Goal: Task Accomplishment & Management: Manage account settings

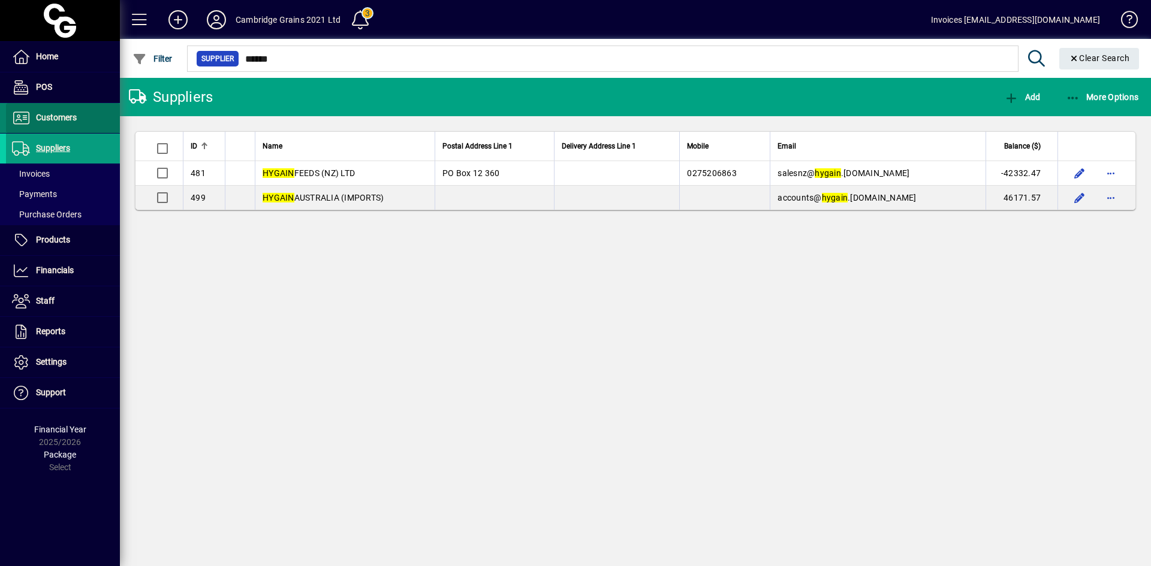
click at [51, 117] on span "Customers" at bounding box center [56, 118] width 41 height 10
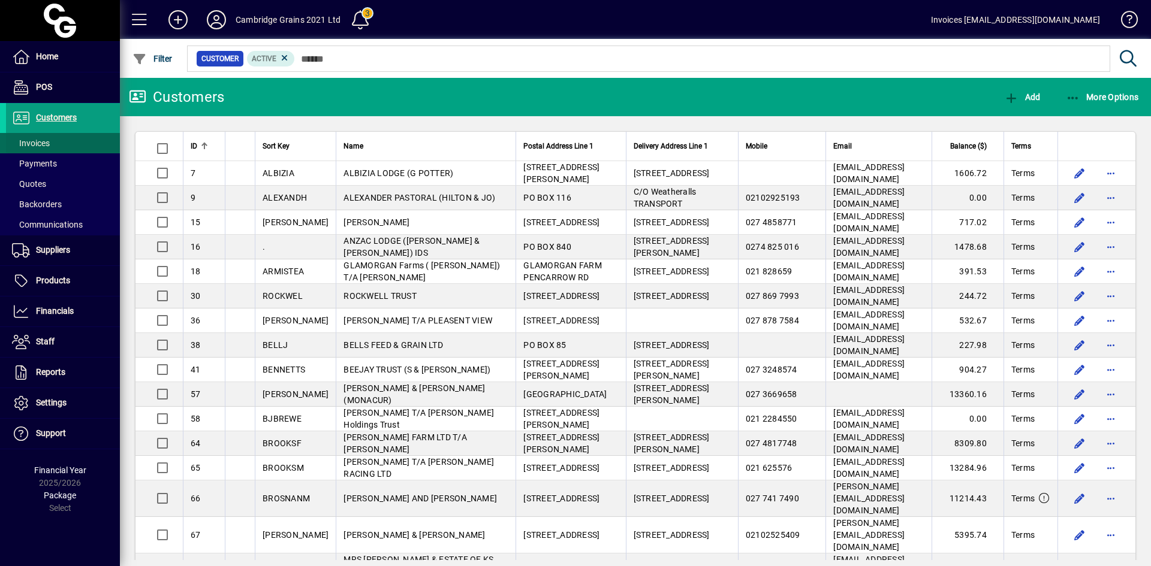
click at [38, 140] on span "Invoices" at bounding box center [31, 143] width 38 height 10
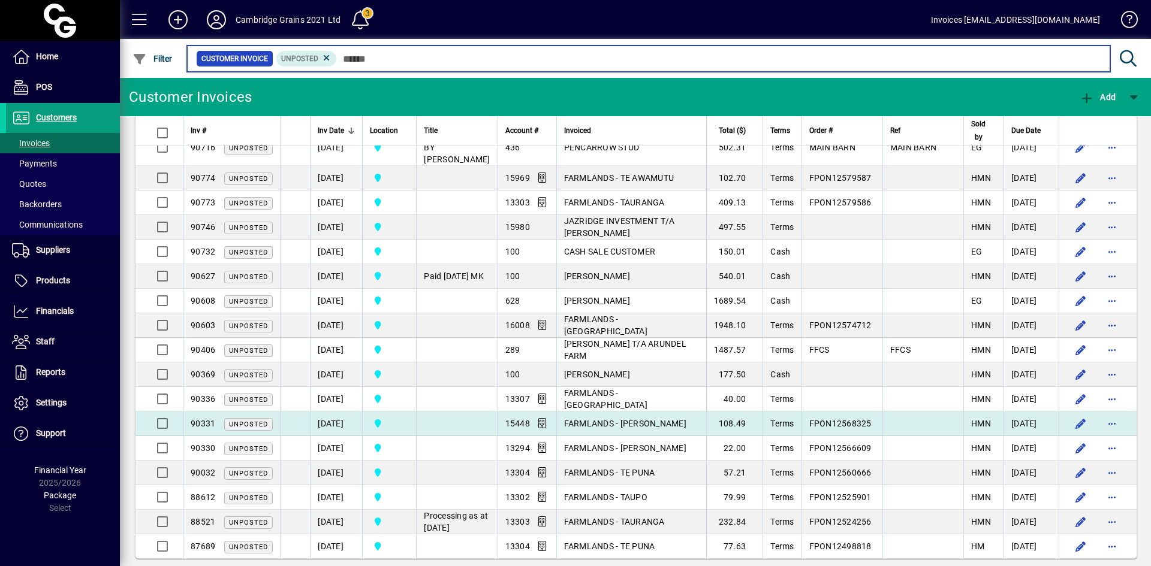
scroll to position [414, 0]
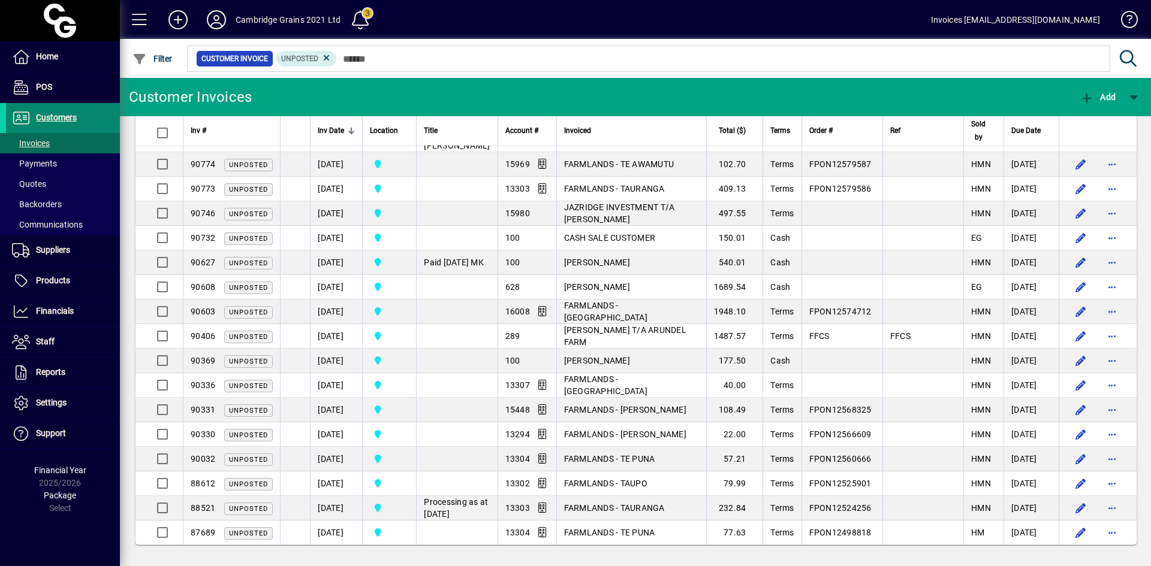
click at [66, 118] on span "Customers" at bounding box center [56, 118] width 41 height 10
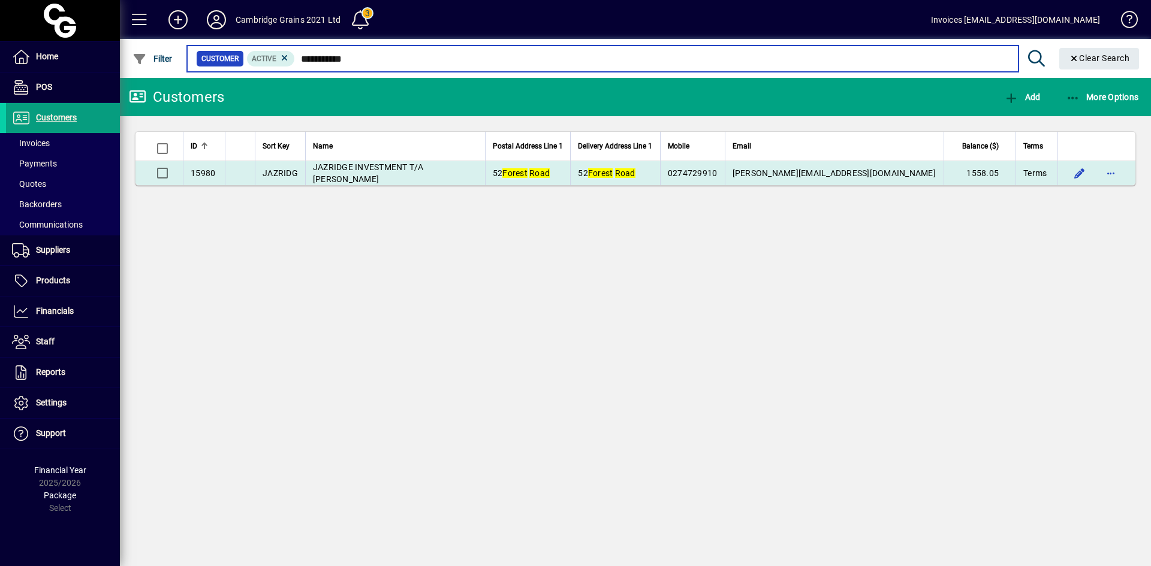
type input "**********"
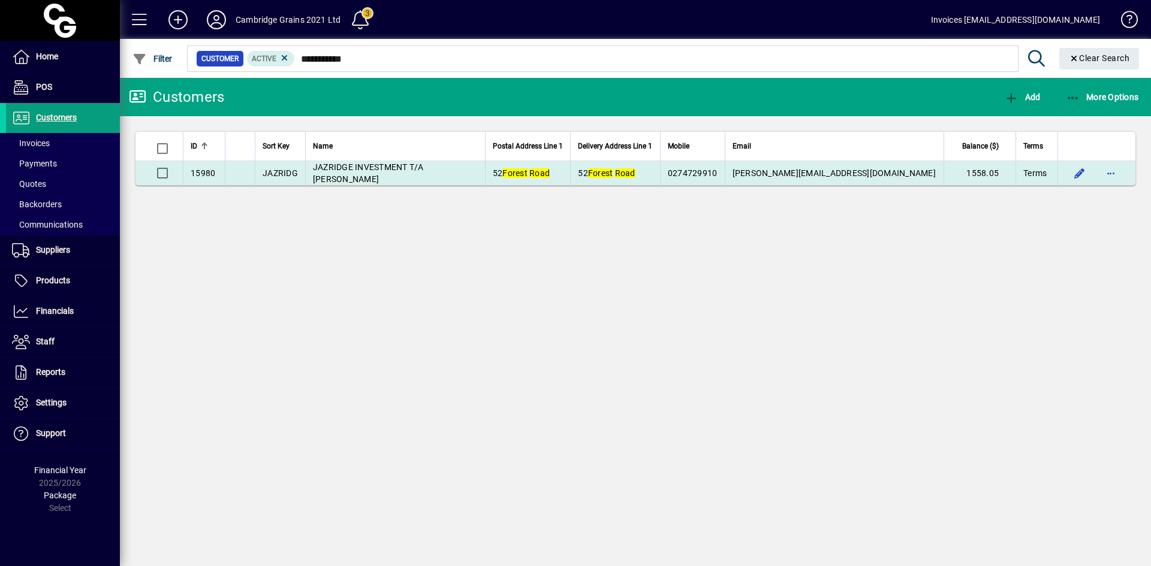
click at [349, 170] on span "JAZRIDGE INVESTMENT T/A [PERSON_NAME]" at bounding box center [368, 173] width 111 height 22
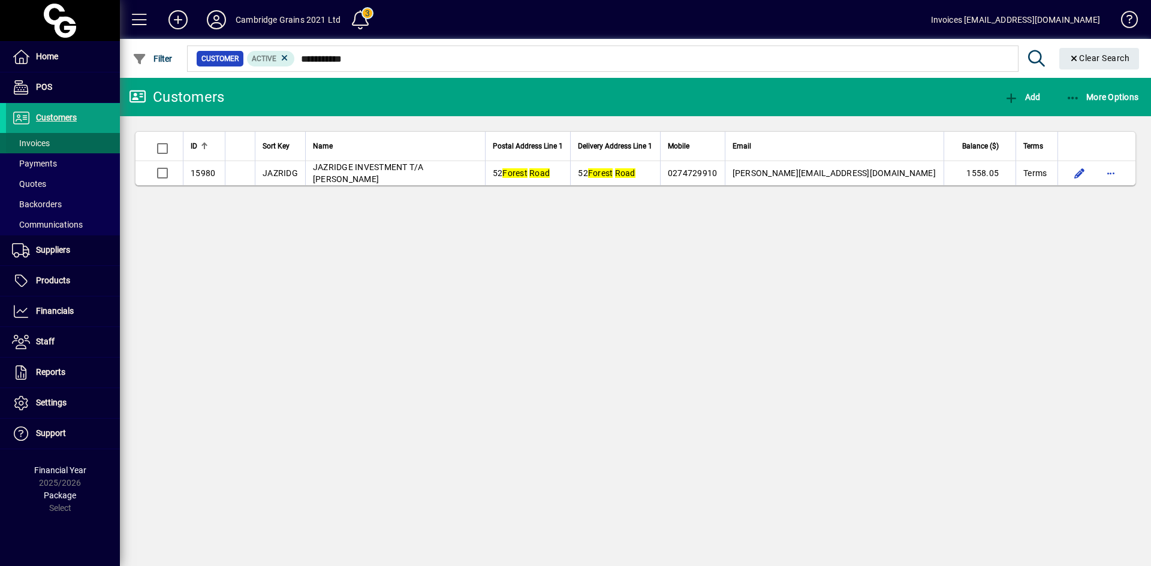
click at [42, 135] on span at bounding box center [63, 143] width 114 height 29
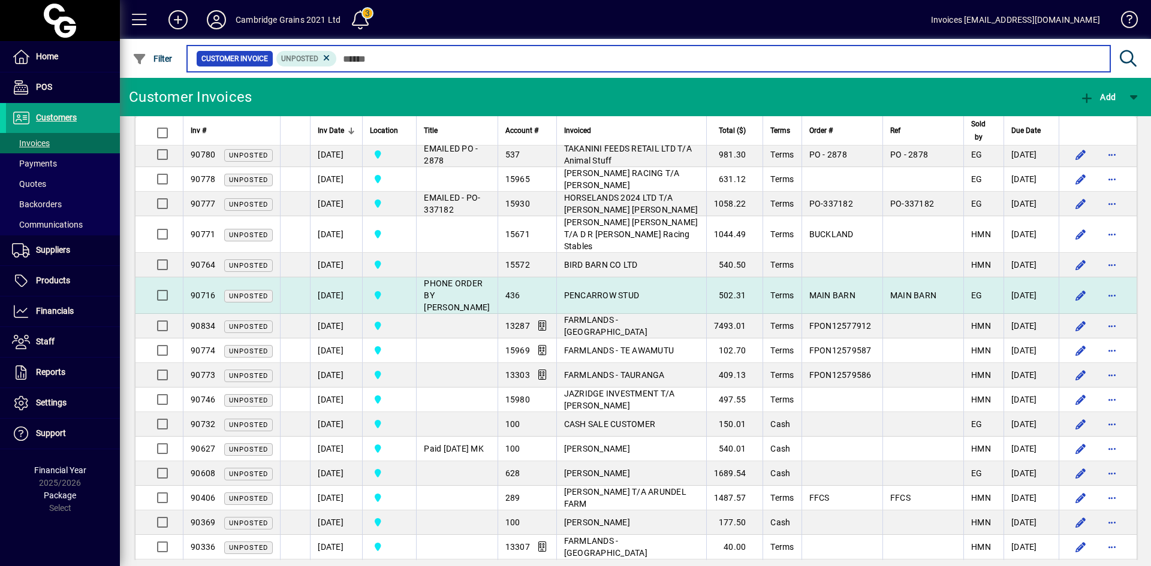
scroll to position [279, 0]
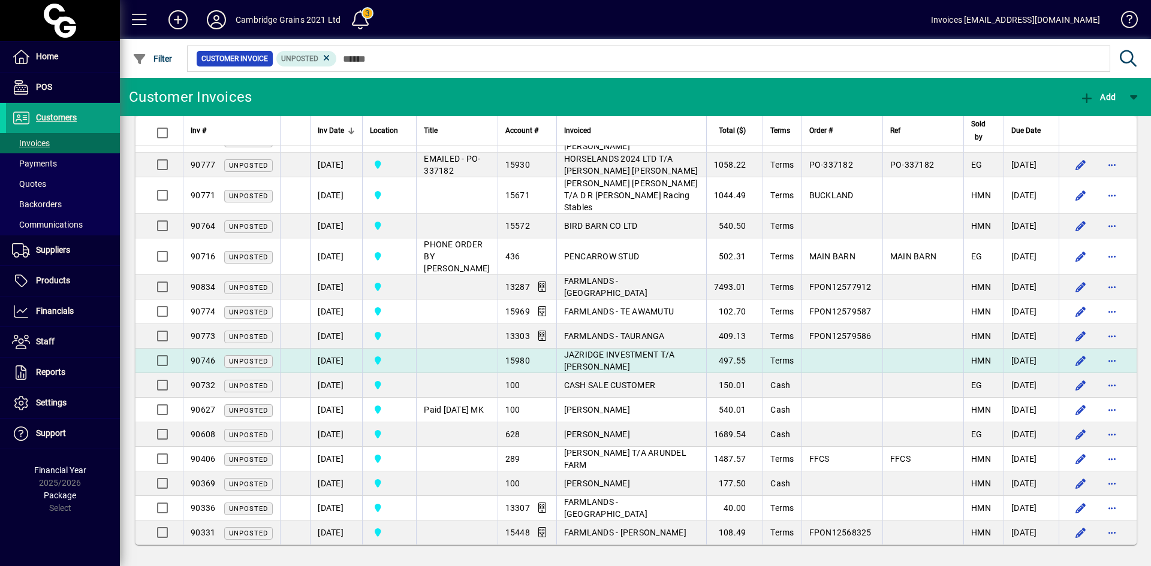
click at [576, 350] on span "JAZRIDGE INVESTMENT T/A [PERSON_NAME]" at bounding box center [619, 361] width 111 height 22
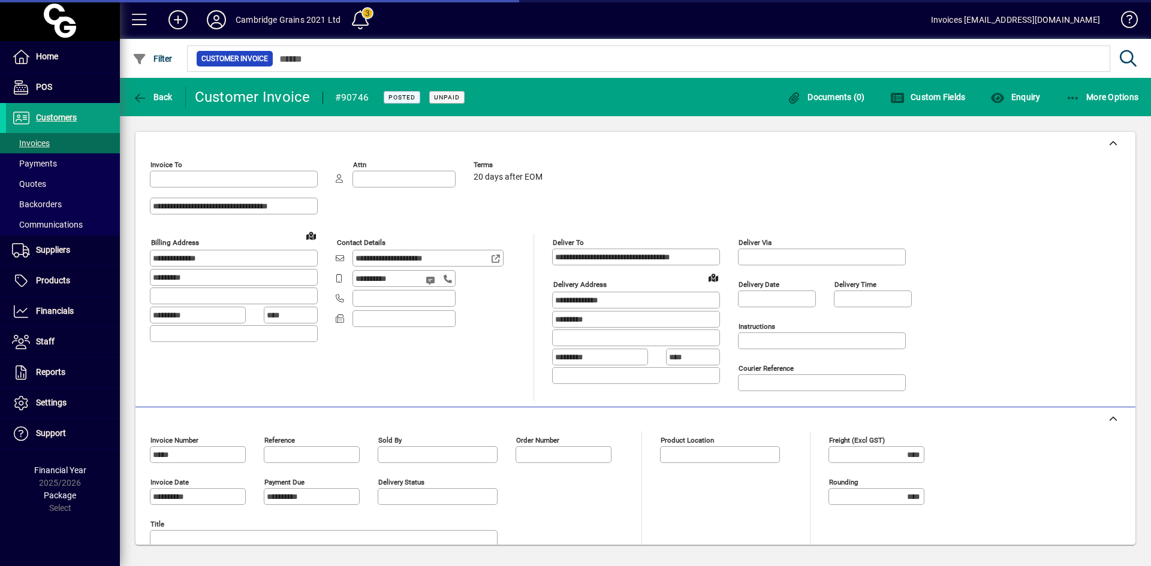
type input "**********"
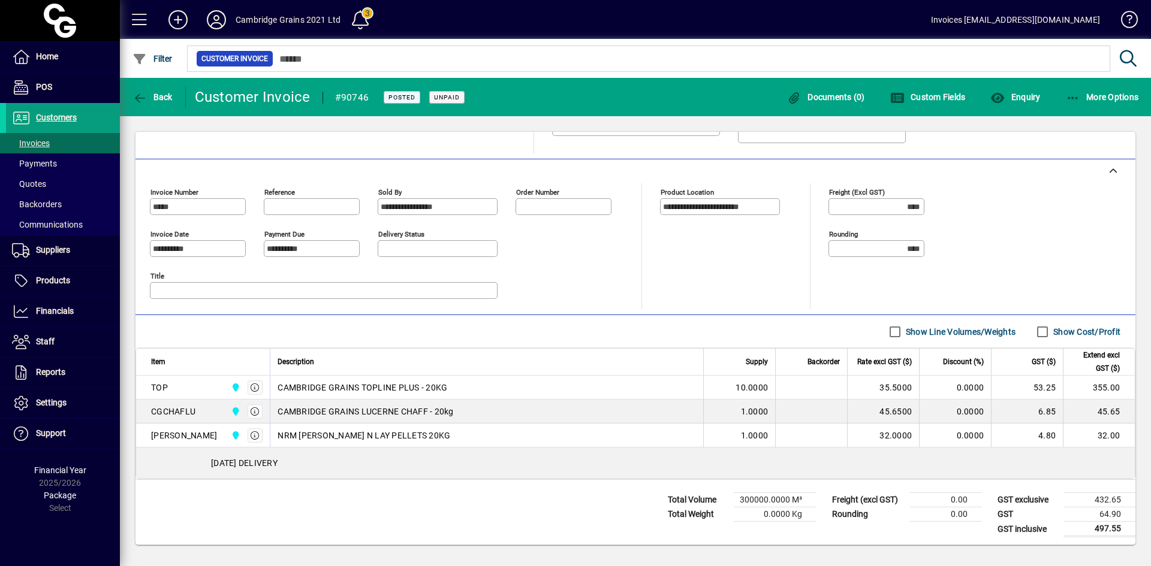
scroll to position [251, 0]
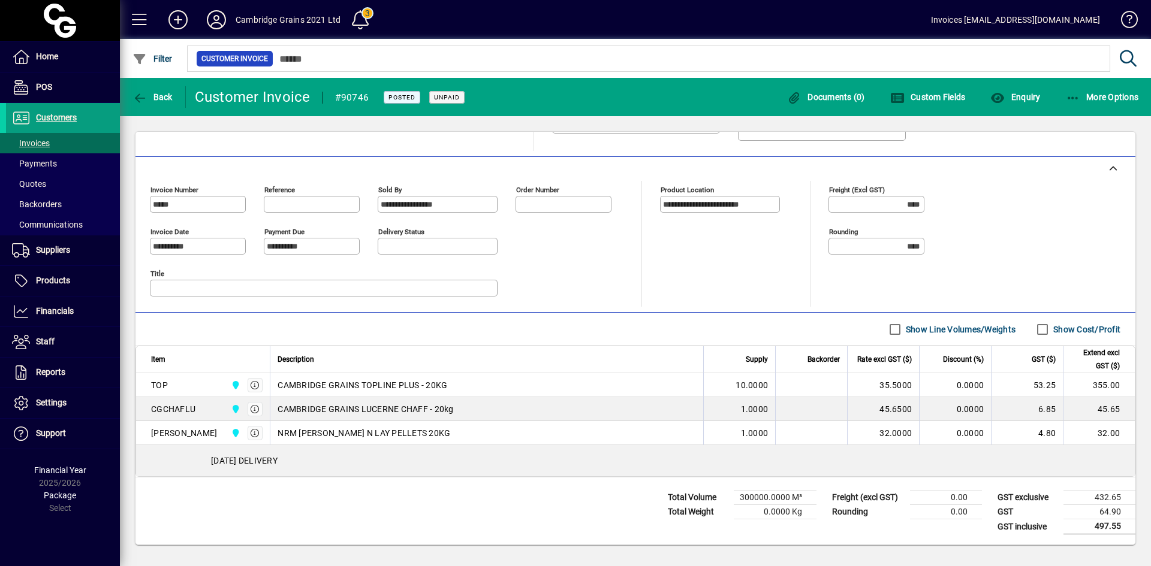
drag, startPoint x: 604, startPoint y: 252, endPoint x: 592, endPoint y: 240, distance: 17.0
click at [604, 252] on div "Delivery status" at bounding box center [504, 244] width 252 height 42
click at [41, 141] on span "Invoices" at bounding box center [31, 143] width 38 height 10
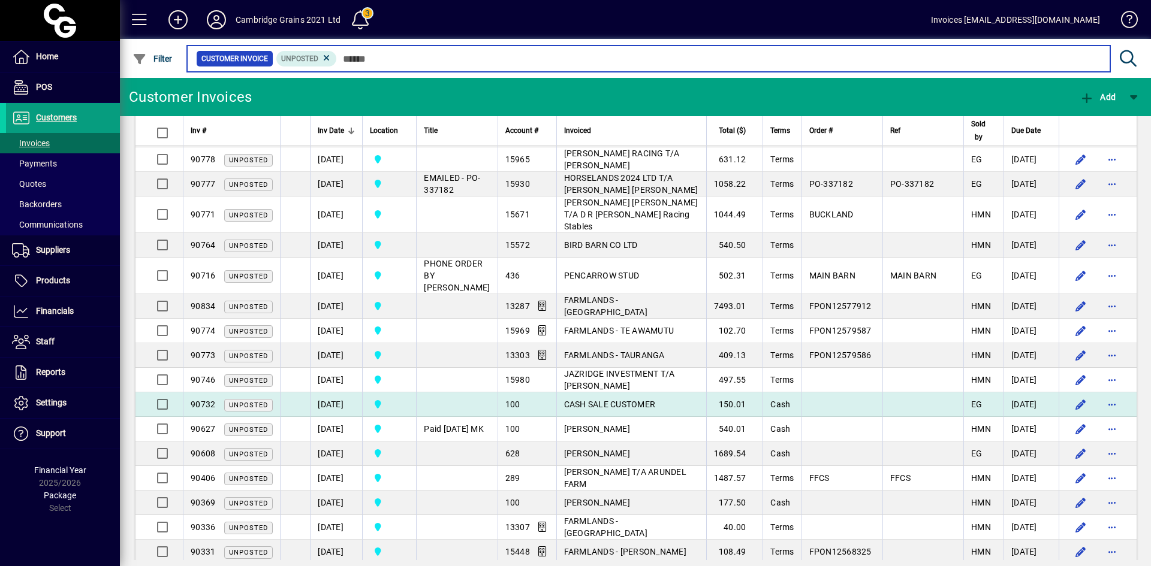
scroll to position [279, 0]
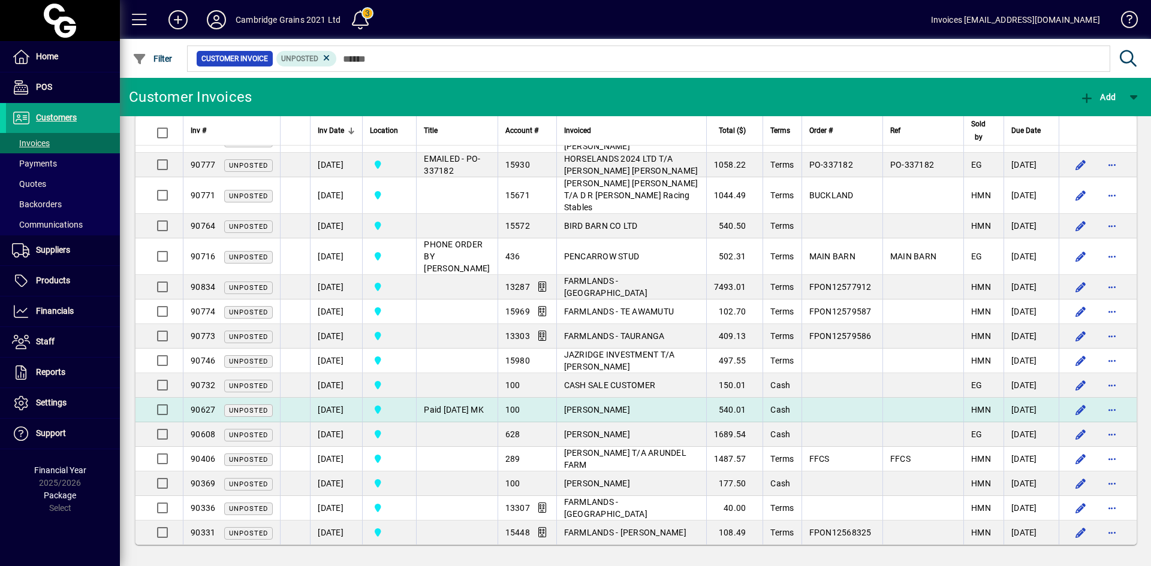
click at [576, 405] on span "[PERSON_NAME]" at bounding box center [597, 410] width 66 height 10
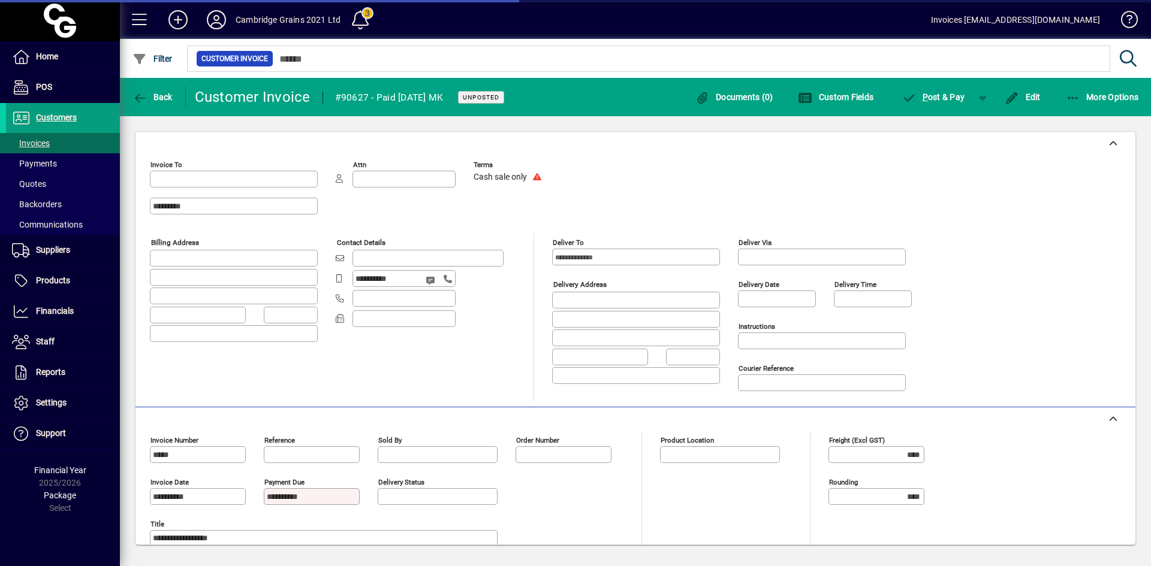
type input "**********"
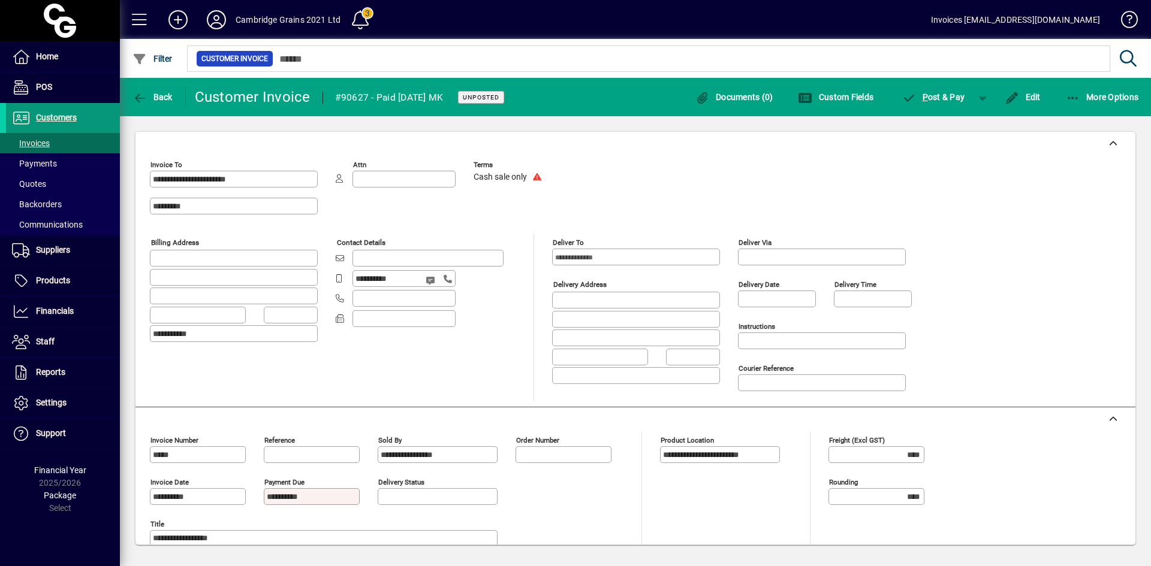
click at [53, 116] on span "Customers" at bounding box center [56, 118] width 41 height 10
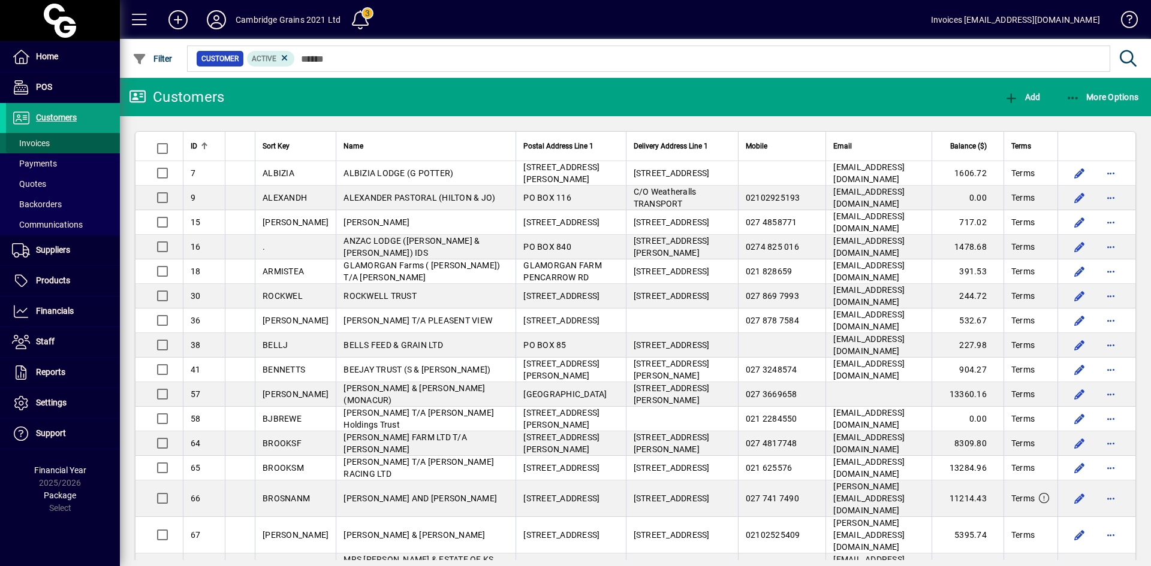
click at [34, 142] on span "Invoices" at bounding box center [31, 143] width 38 height 10
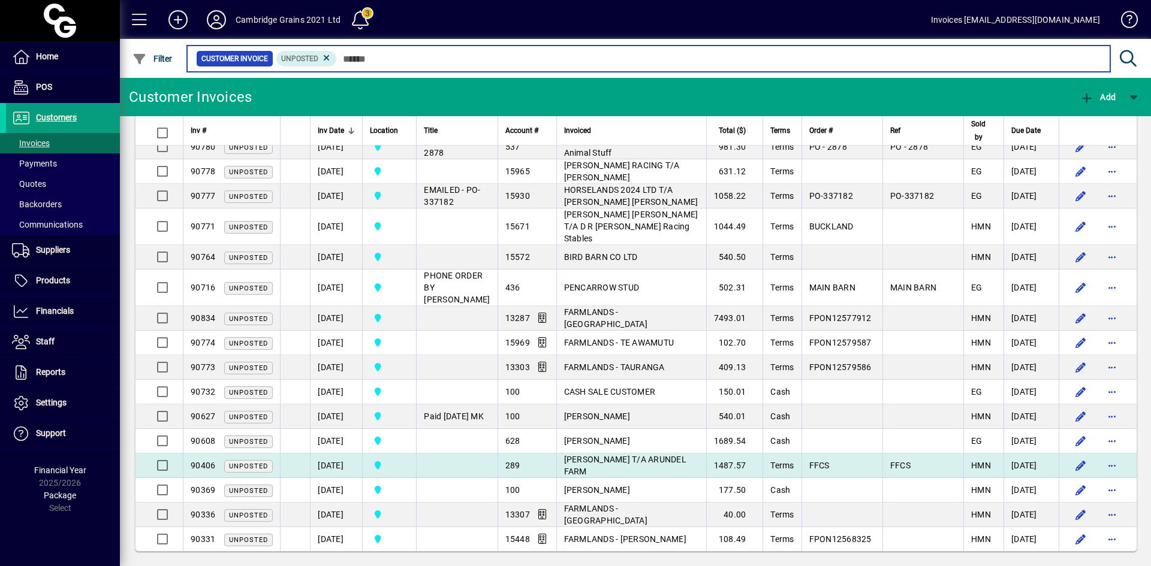
scroll to position [254, 0]
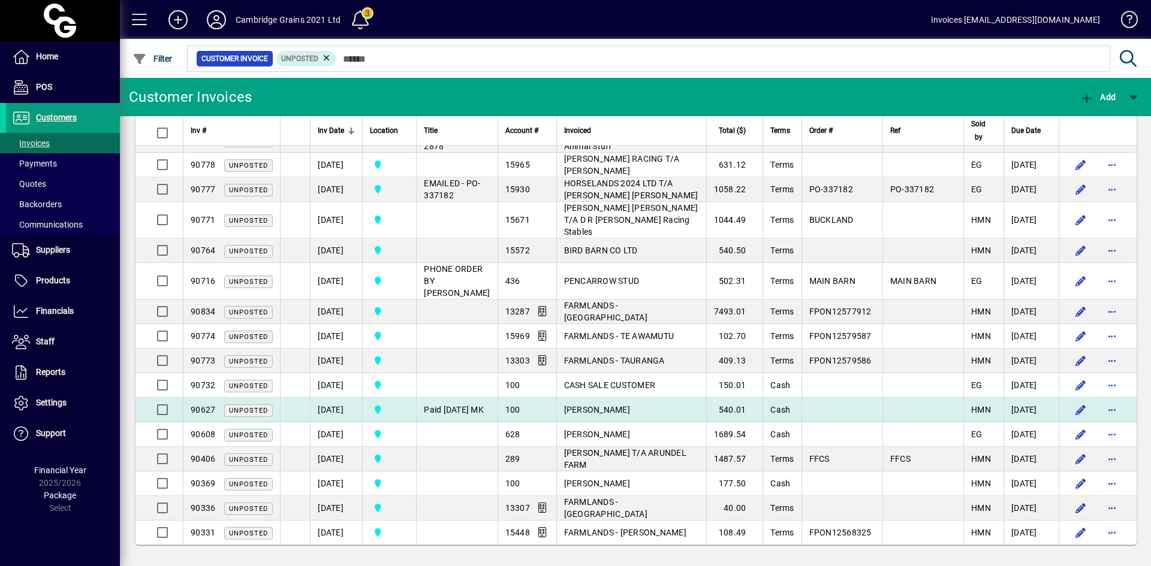
click at [566, 405] on span "[PERSON_NAME]" at bounding box center [597, 410] width 66 height 10
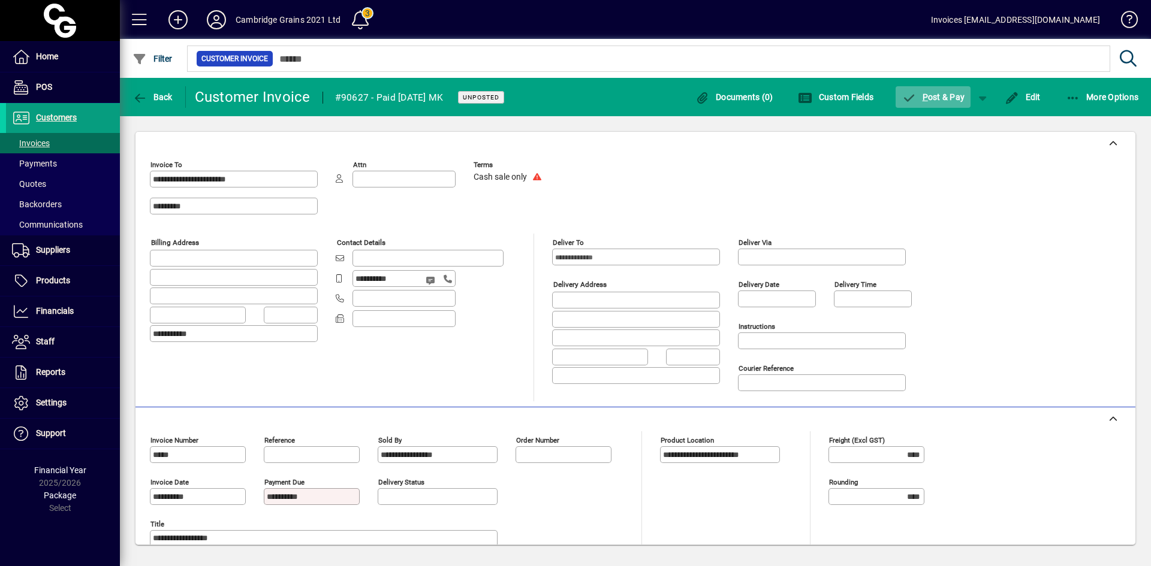
click at [954, 97] on span "P ost & Pay" at bounding box center [932, 97] width 63 height 10
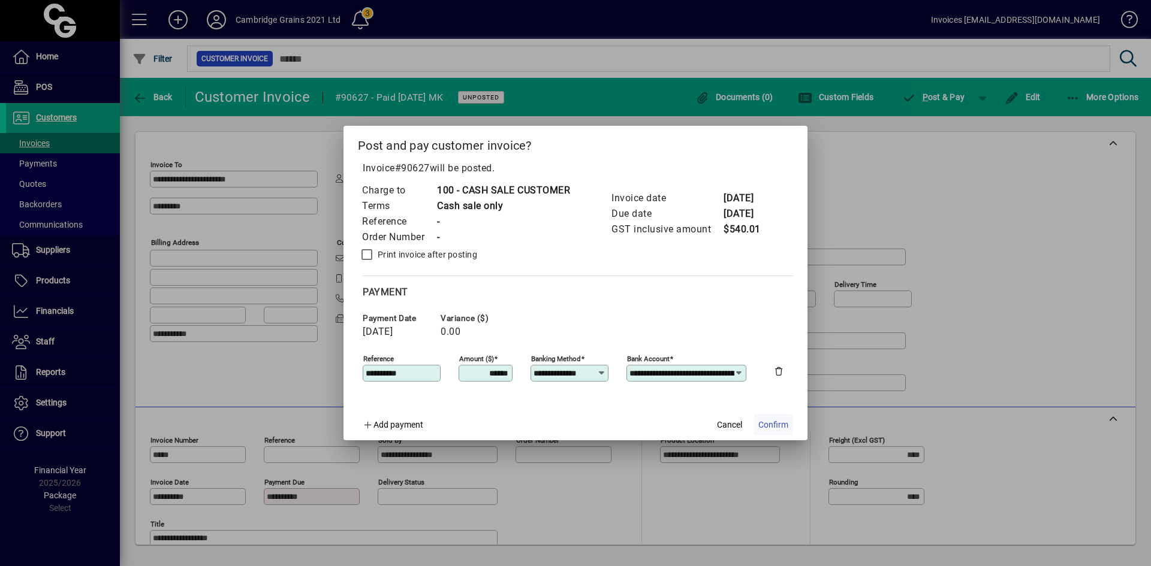
click at [769, 423] on span "Confirm" at bounding box center [773, 425] width 30 height 13
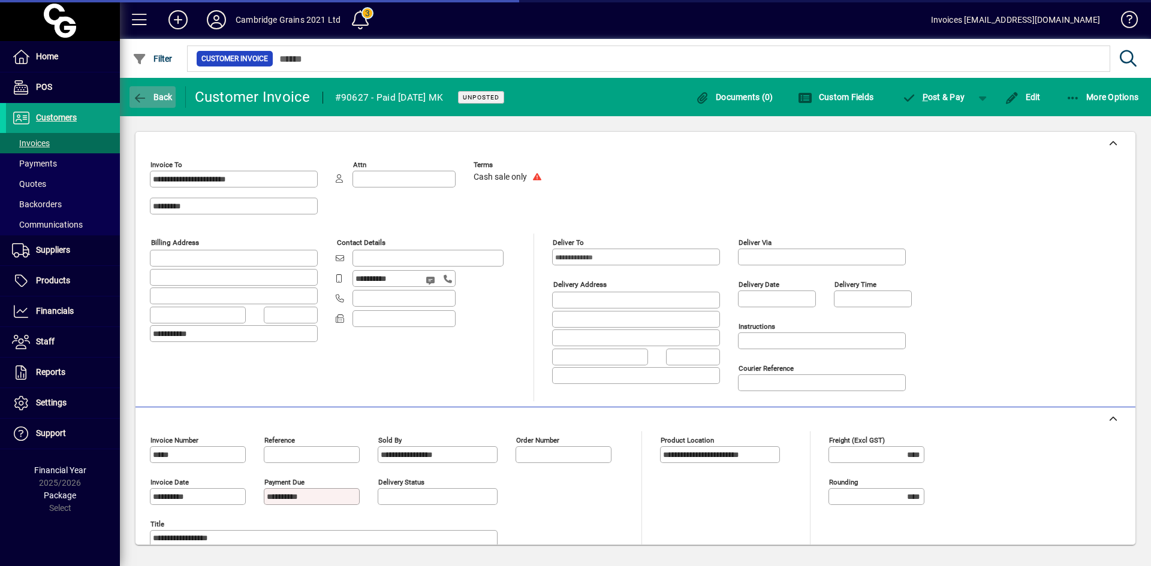
click at [137, 94] on icon "button" at bounding box center [139, 98] width 15 height 12
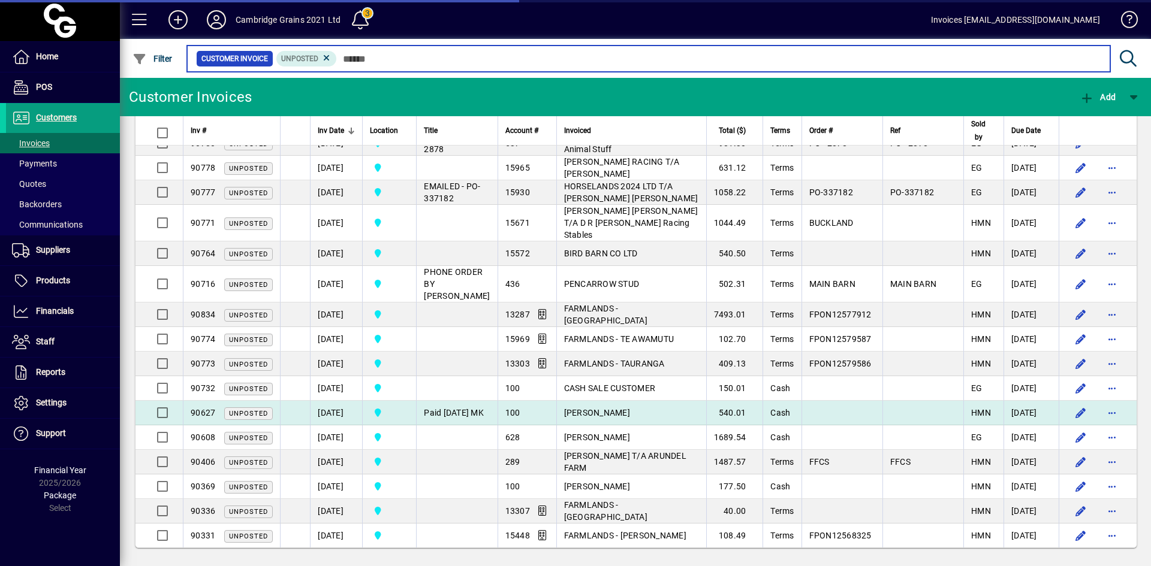
scroll to position [254, 0]
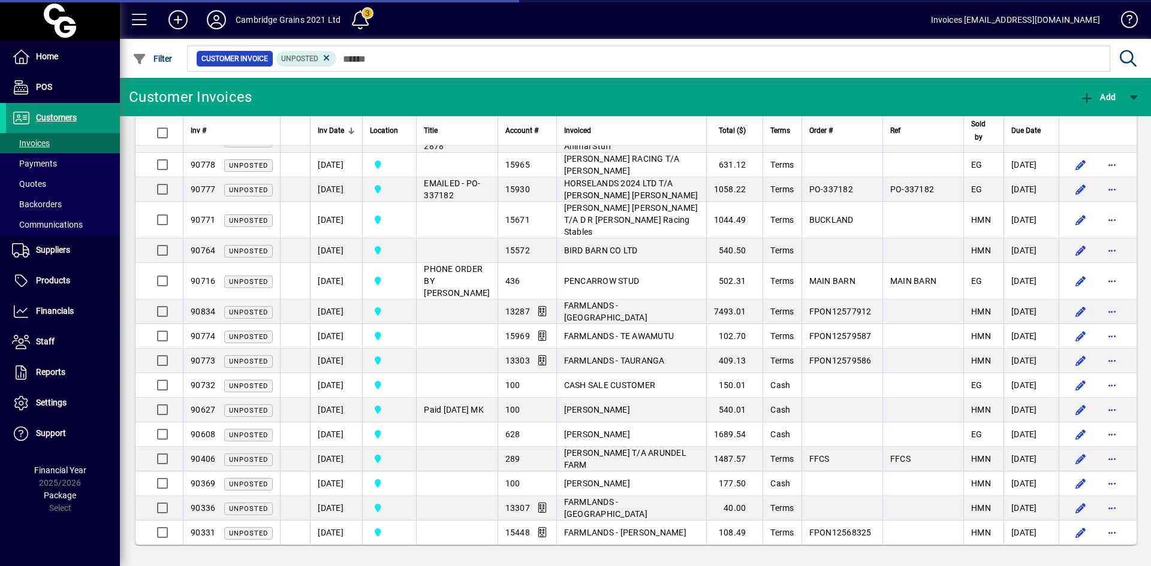
click at [48, 119] on span "Customers" at bounding box center [56, 118] width 41 height 10
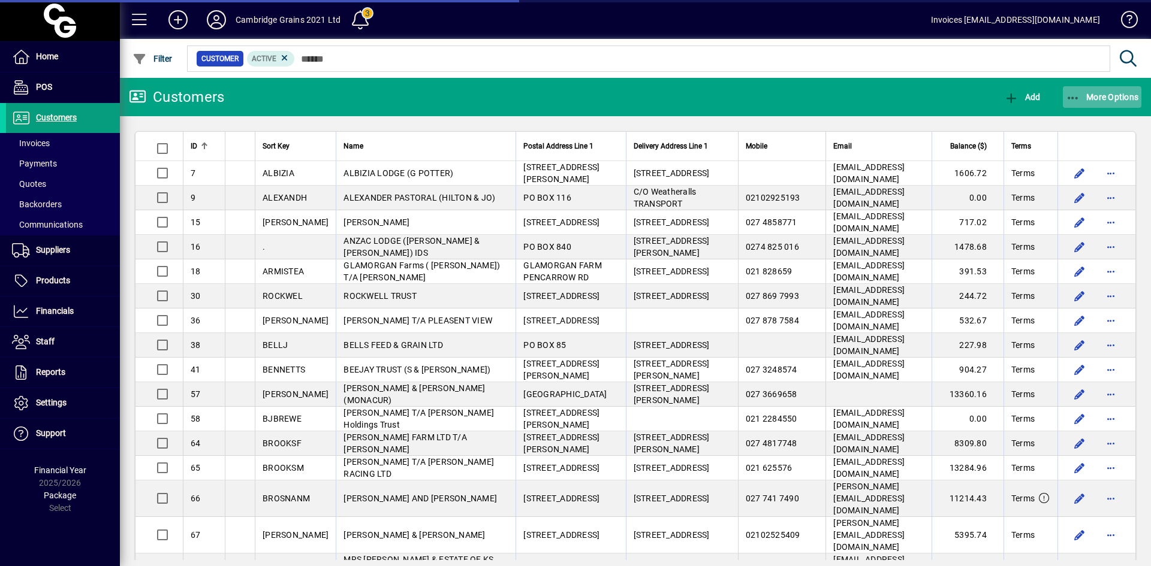
click at [1079, 97] on icon "button" at bounding box center [1073, 98] width 15 height 12
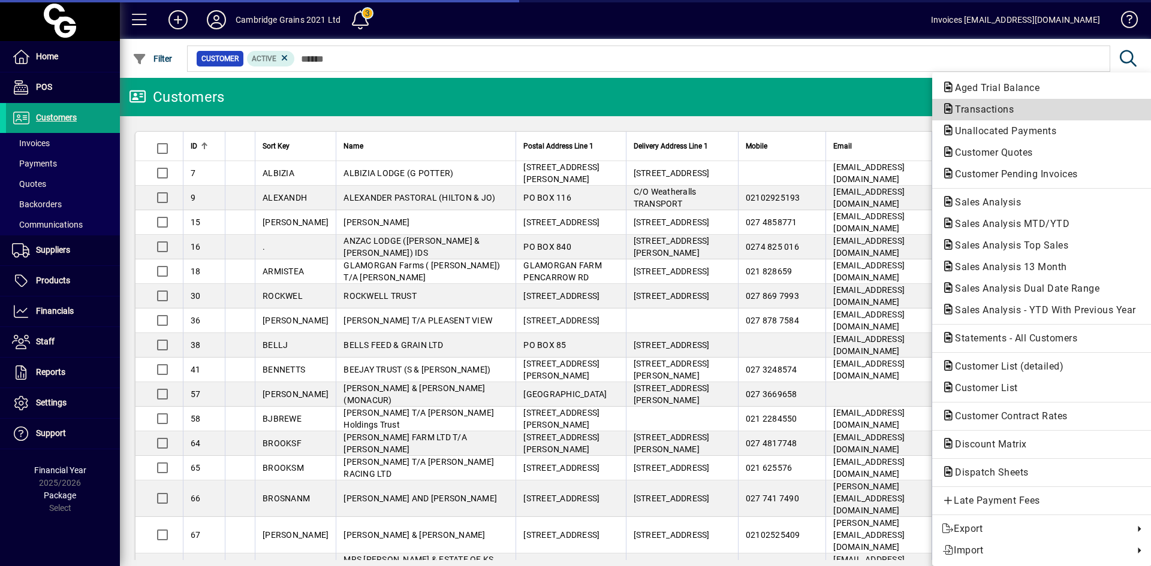
click at [976, 105] on span "Transactions" at bounding box center [981, 109] width 78 height 11
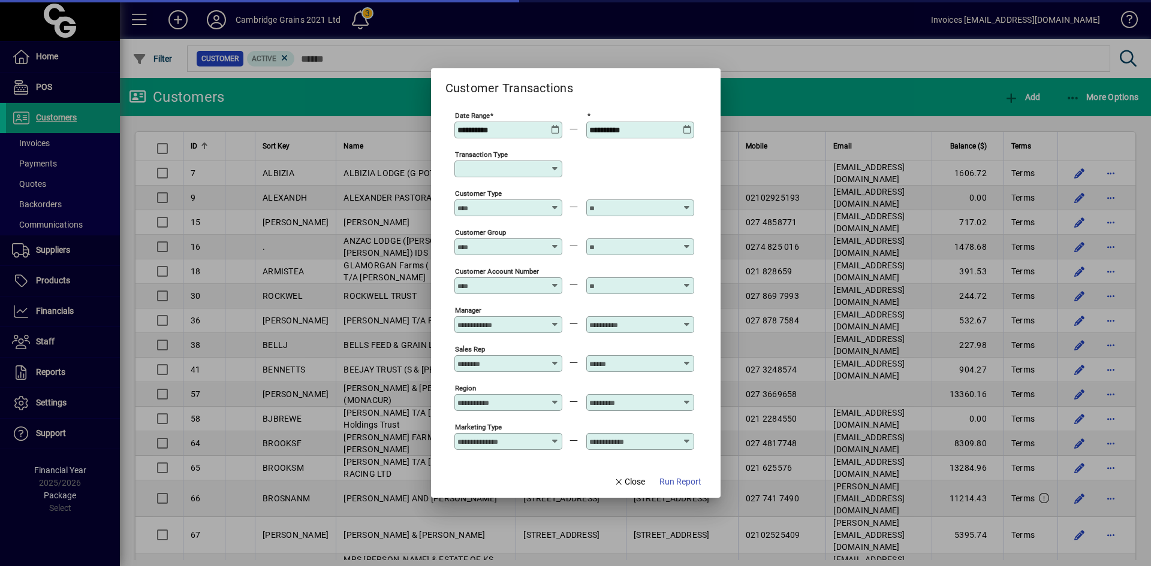
click at [553, 125] on icon at bounding box center [555, 125] width 9 height 0
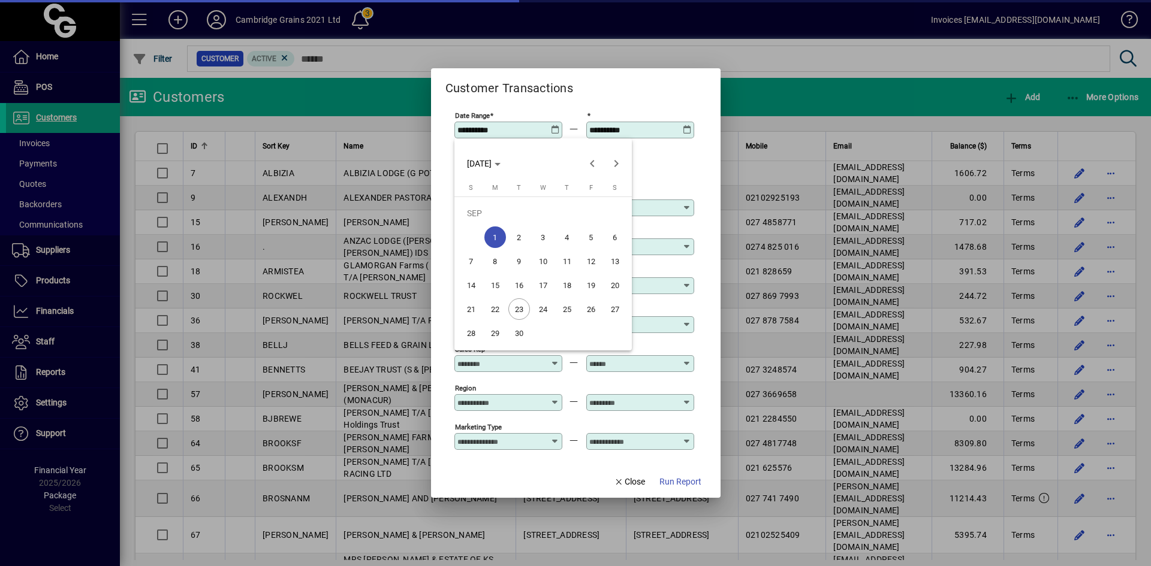
click at [589, 282] on span "19" at bounding box center [591, 286] width 22 height 22
type input "**********"
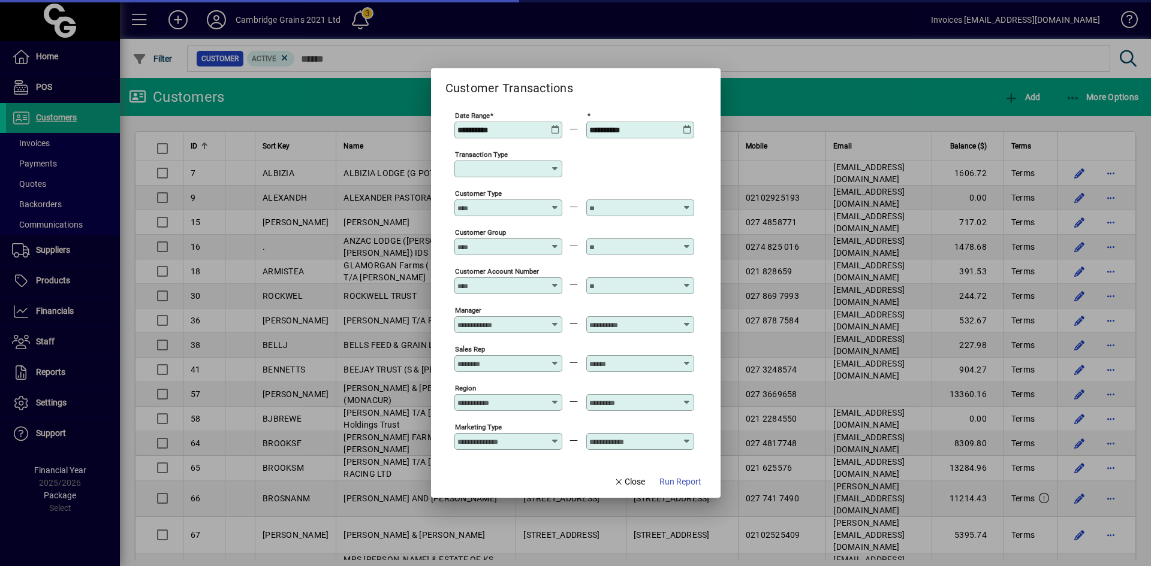
click at [686, 125] on icon at bounding box center [687, 125] width 9 height 0
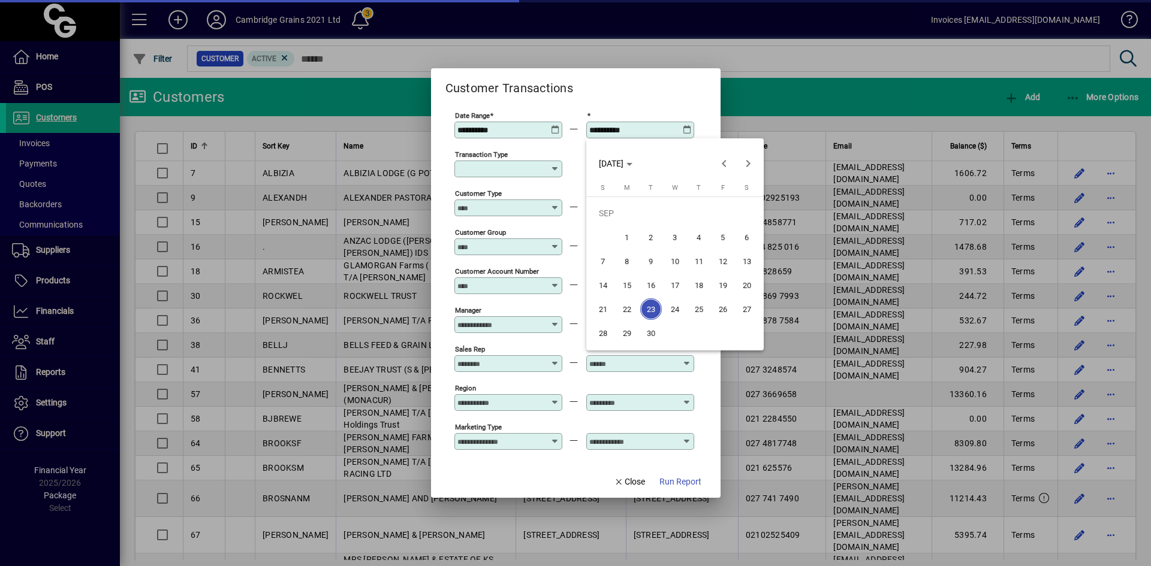
click at [629, 304] on span "22" at bounding box center [627, 309] width 22 height 22
type input "**********"
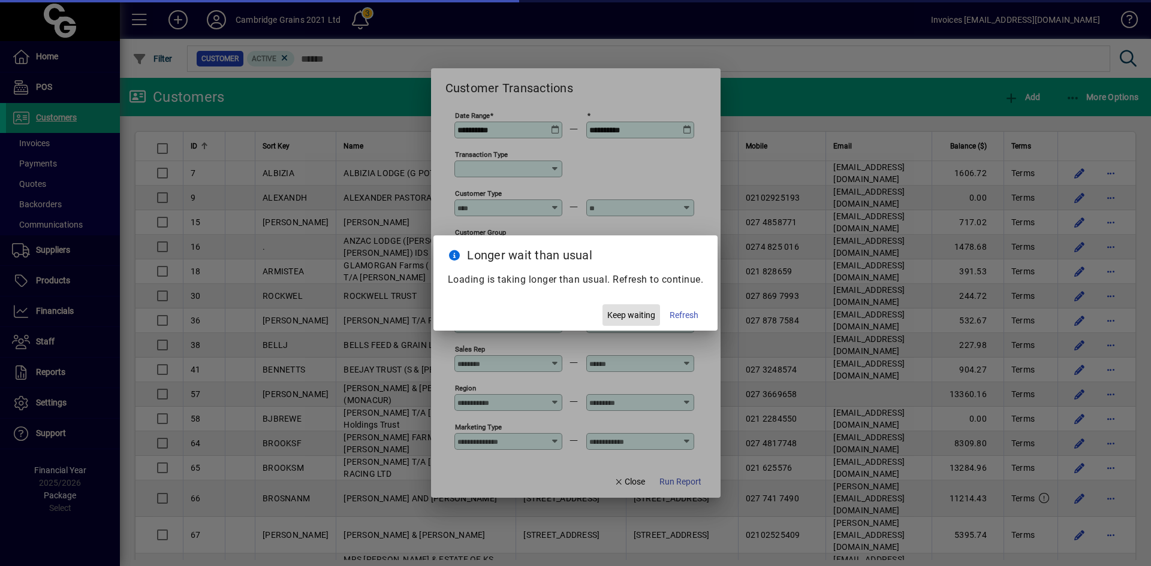
click at [619, 312] on span "Keep waiting" at bounding box center [631, 315] width 48 height 13
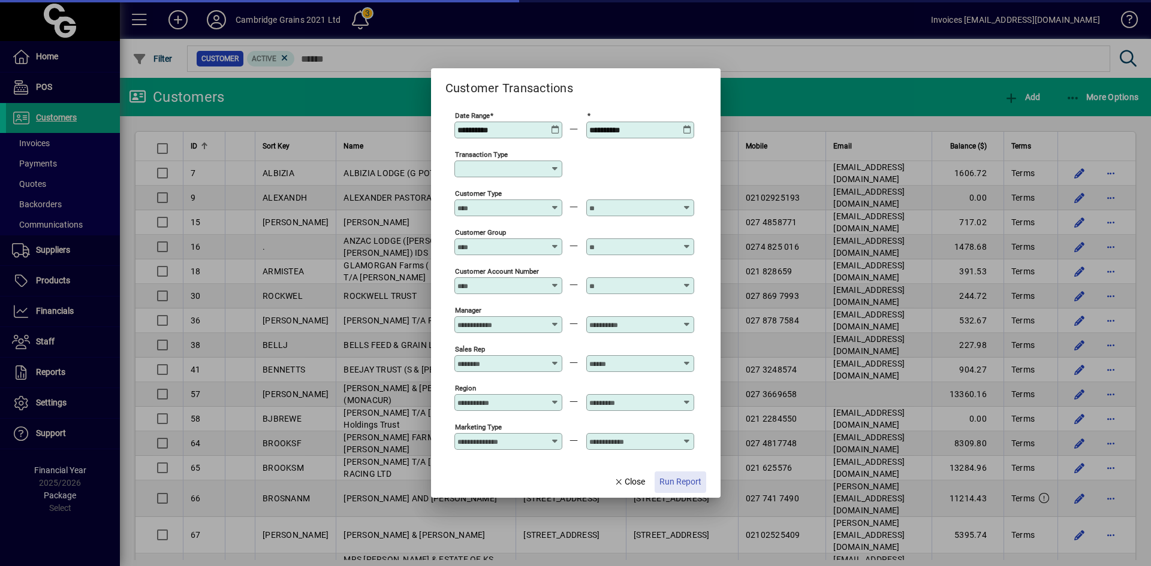
click at [671, 480] on span "Run Report" at bounding box center [680, 482] width 42 height 13
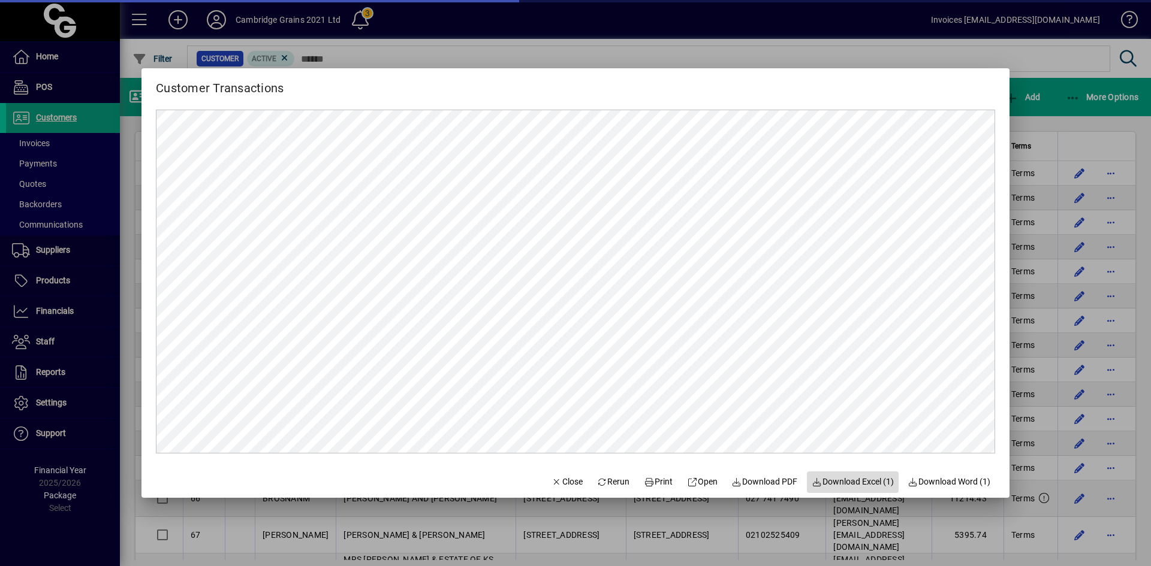
click at [849, 480] on span "Download Excel (1)" at bounding box center [853, 482] width 82 height 13
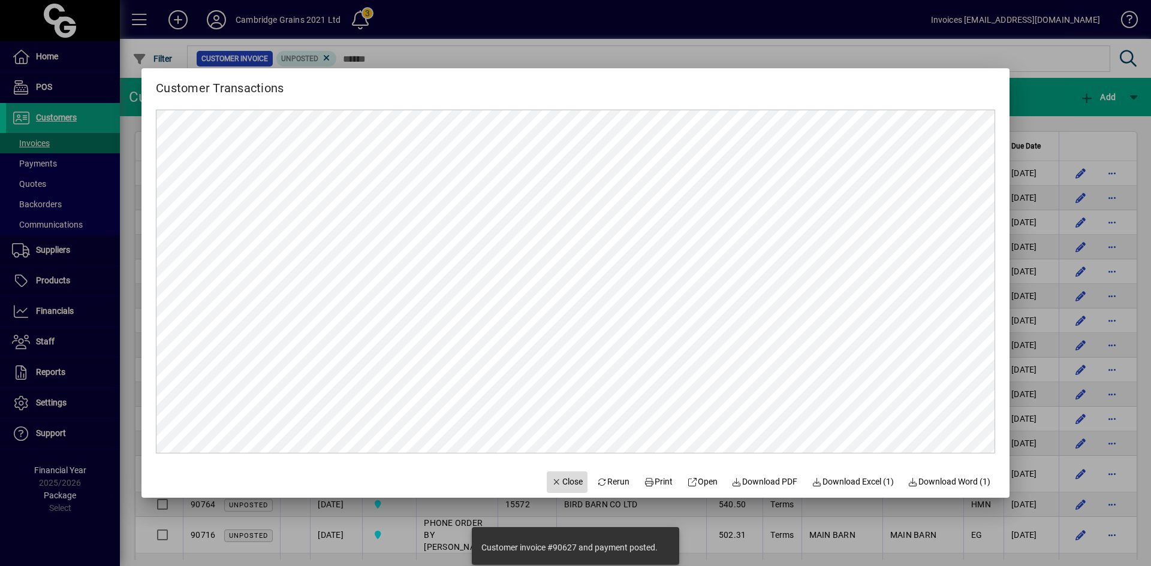
click at [553, 483] on span "Close" at bounding box center [566, 482] width 31 height 13
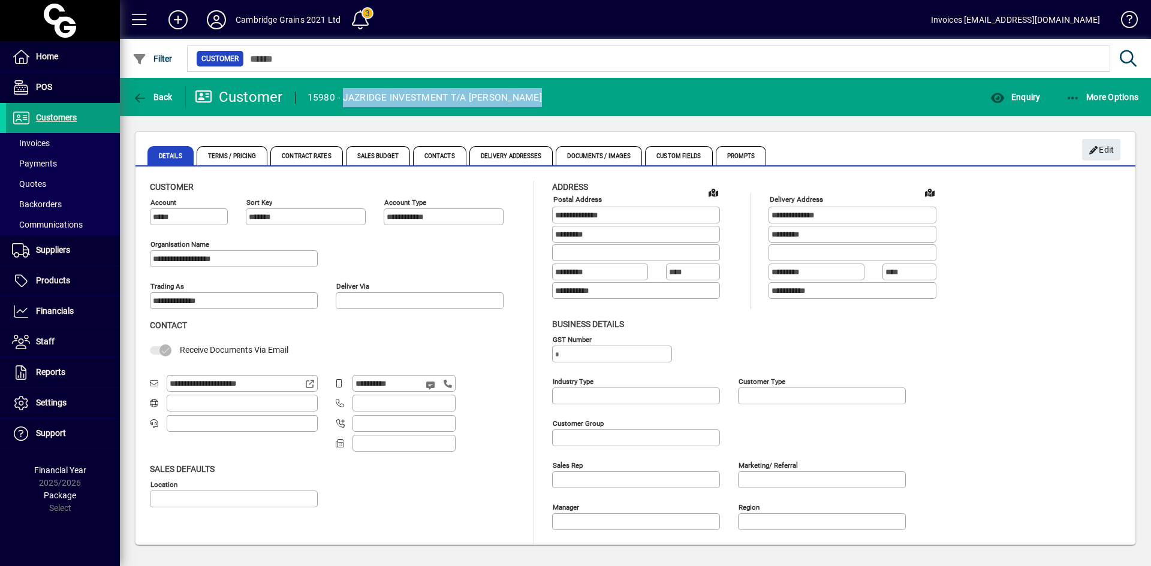
drag, startPoint x: 562, startPoint y: 97, endPoint x: 346, endPoint y: 104, distance: 215.9
click at [346, 104] on mat-toolbar-row "Back Customer 15980 - JAZRIDGE INVESTMENT T/A PETER G ARCHER Enquiry More Optio…" at bounding box center [635, 97] width 1031 height 38
copy div "JAZRIDGE INVESTMENT T/A PETER G ARCHER"
click at [37, 145] on span "Invoices" at bounding box center [31, 143] width 38 height 10
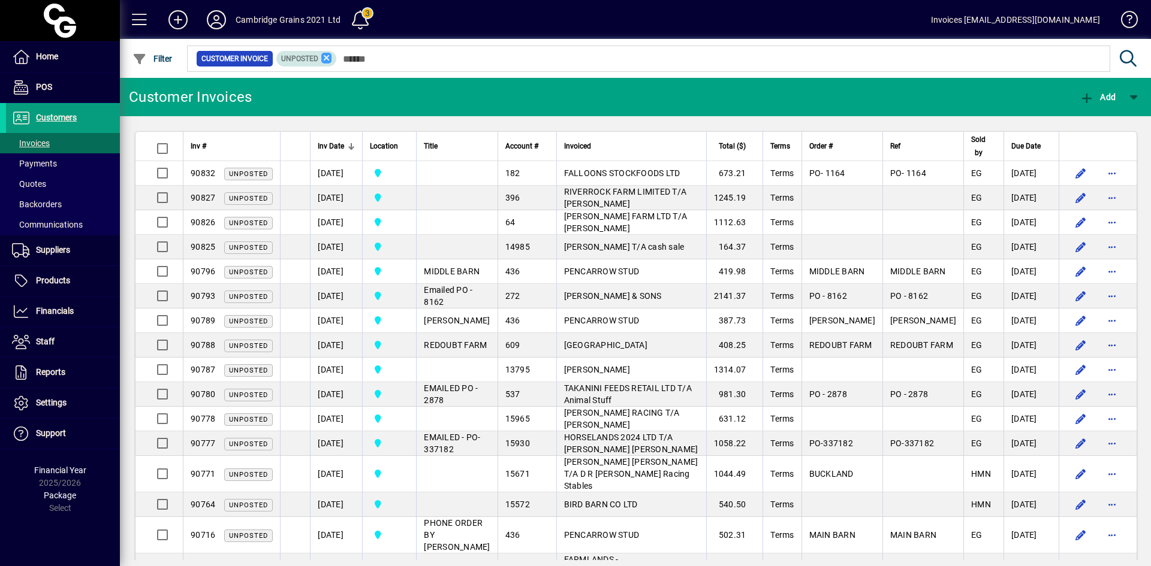
click at [325, 61] on icon at bounding box center [326, 58] width 11 height 11
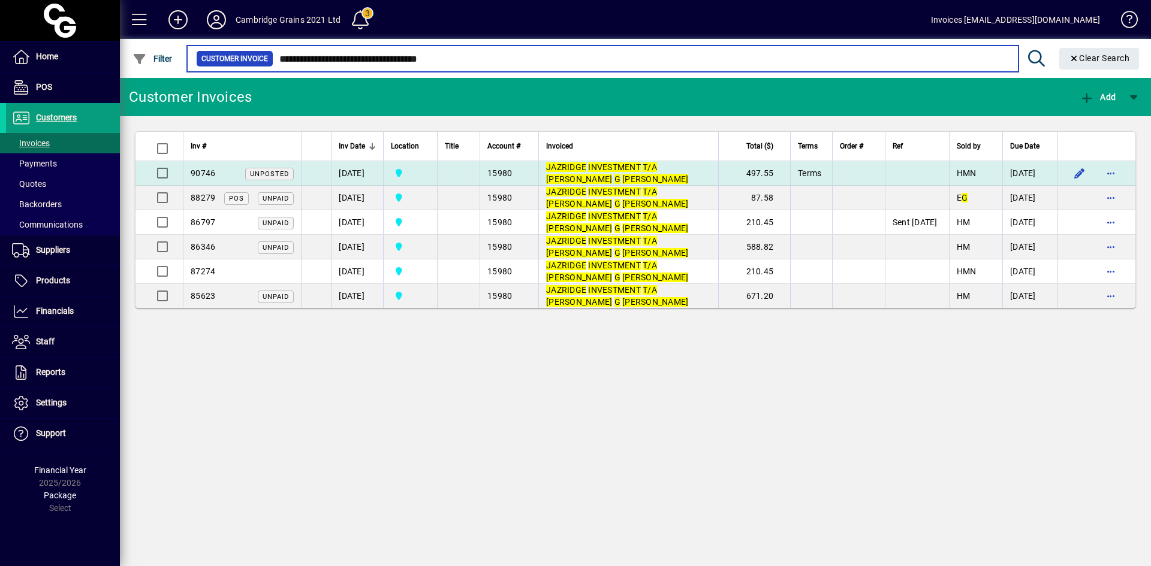
type input "**********"
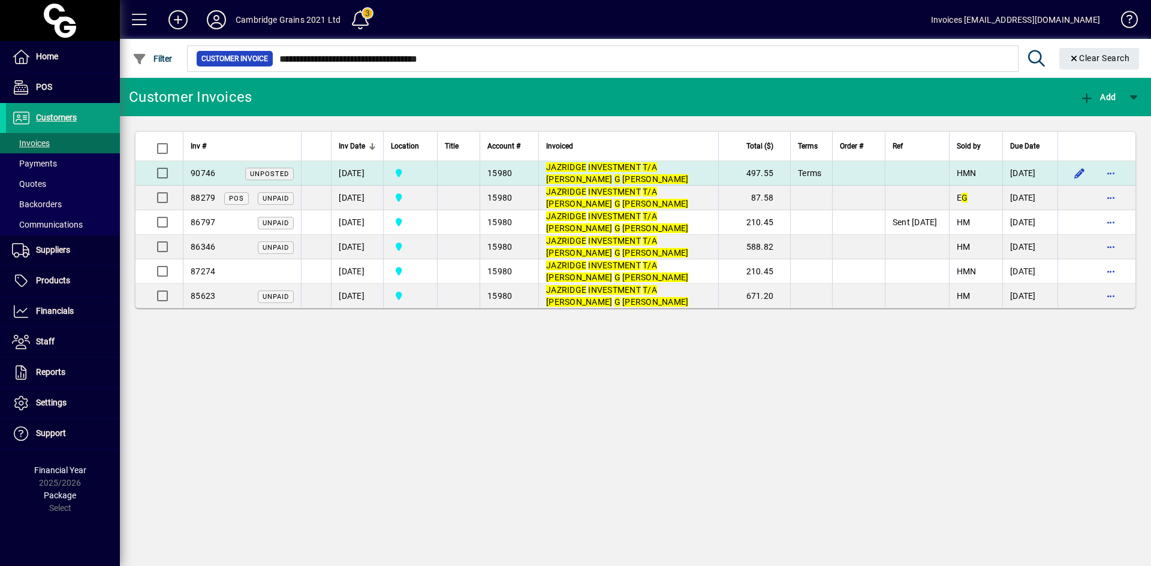
click at [205, 171] on span "90746" at bounding box center [203, 173] width 25 height 10
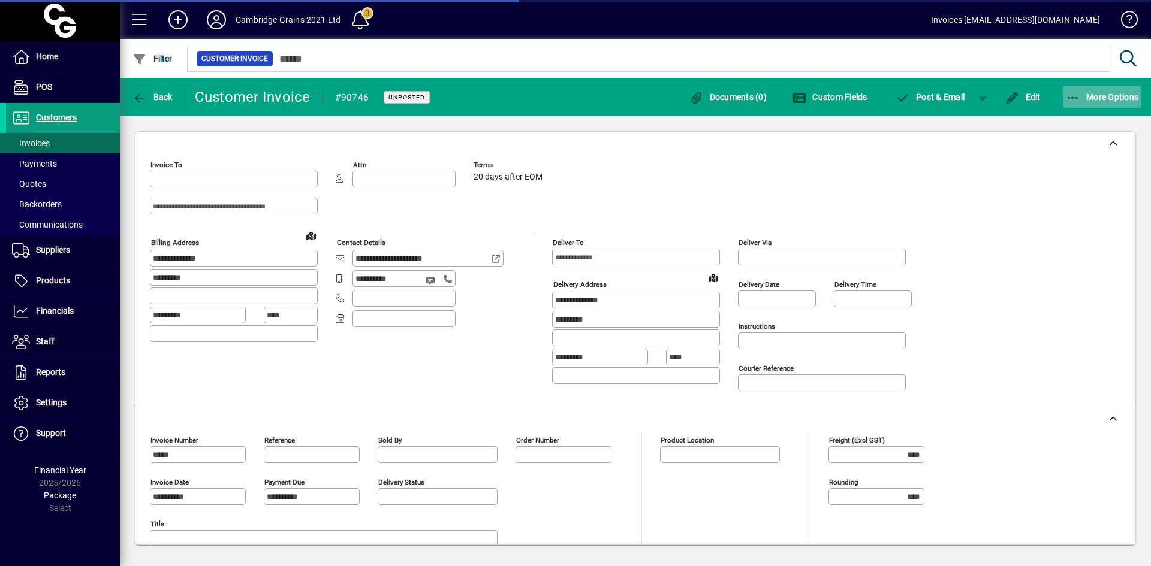
type input "**********"
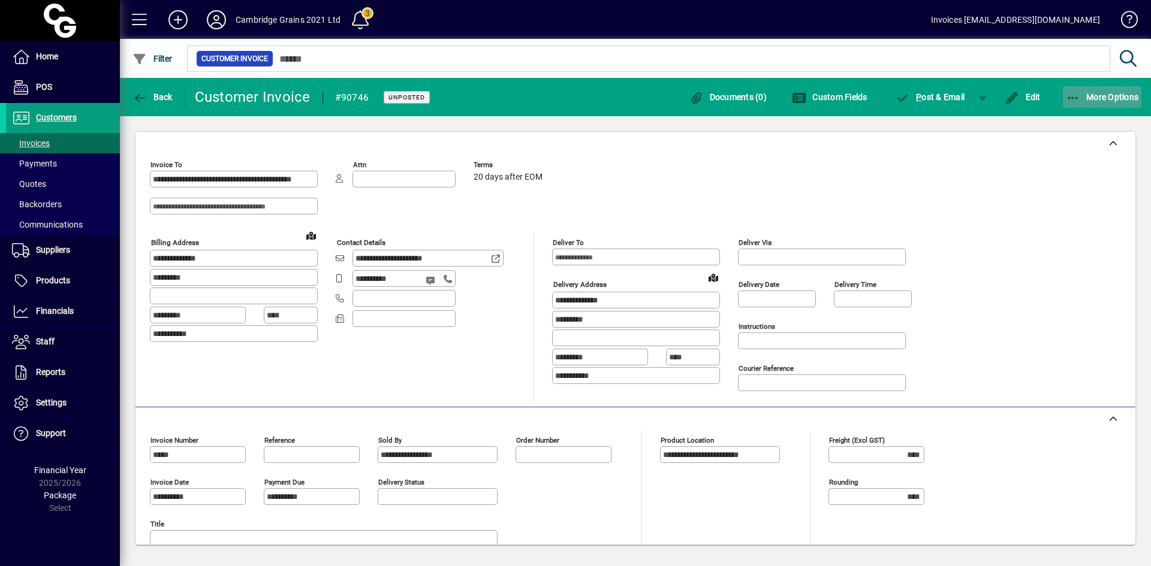
click at [1104, 95] on span "More Options" at bounding box center [1102, 97] width 73 height 10
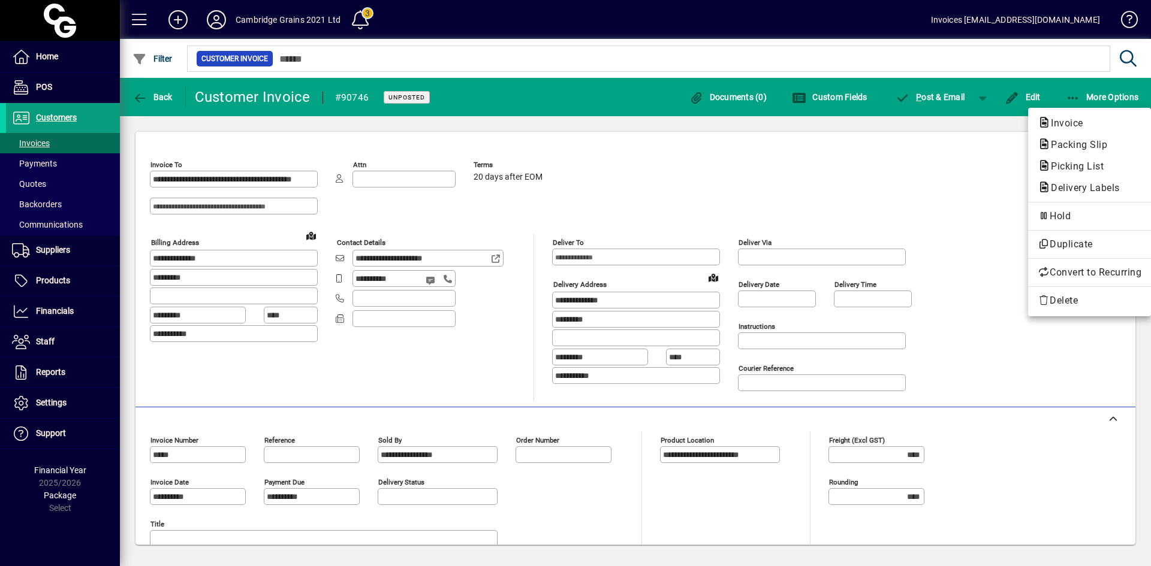
click at [750, 210] on div at bounding box center [575, 283] width 1151 height 566
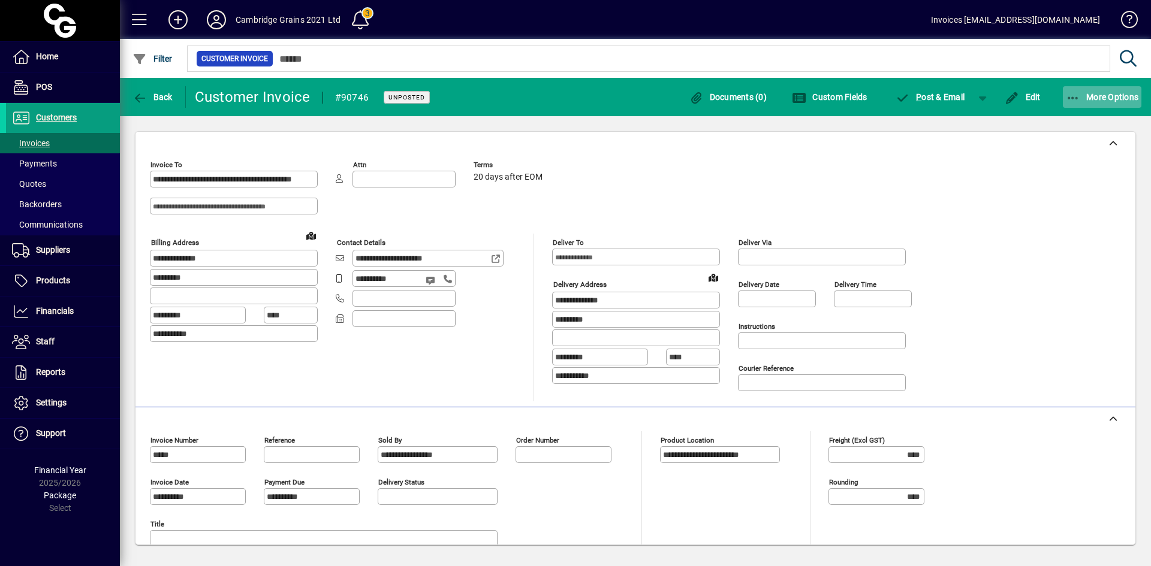
click at [1105, 98] on span "More Options" at bounding box center [1102, 97] width 73 height 10
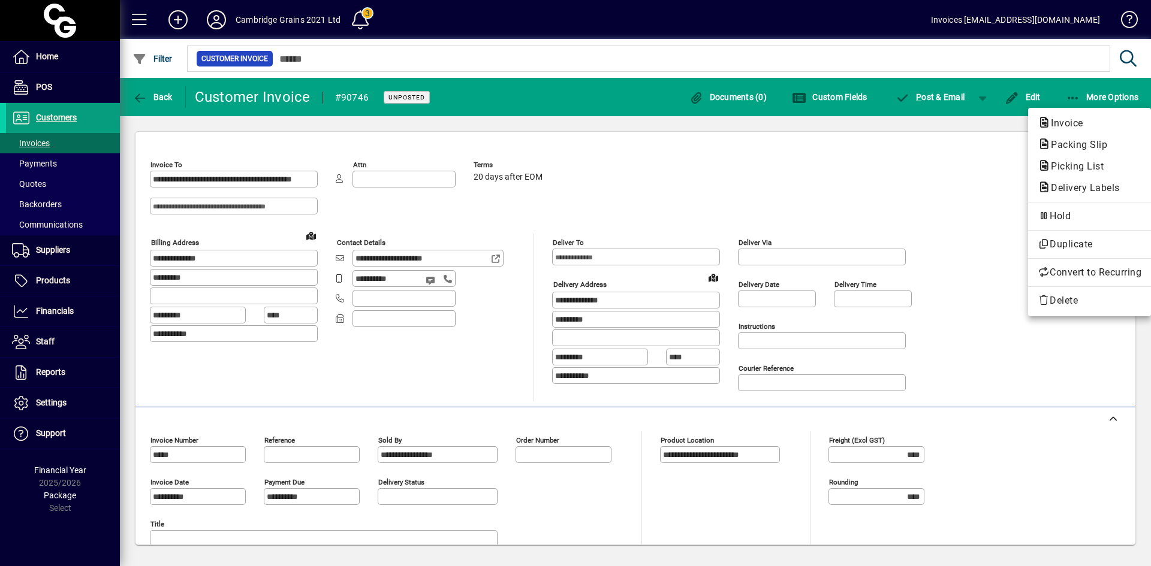
click at [897, 176] on div at bounding box center [575, 283] width 1151 height 566
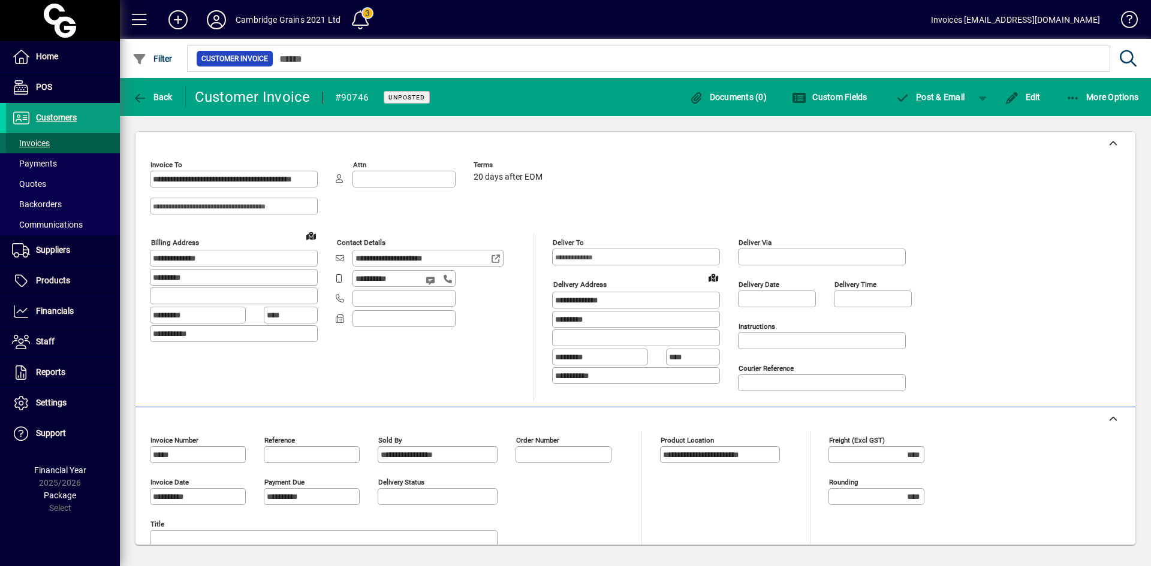
click at [38, 142] on span "Invoices" at bounding box center [31, 143] width 38 height 10
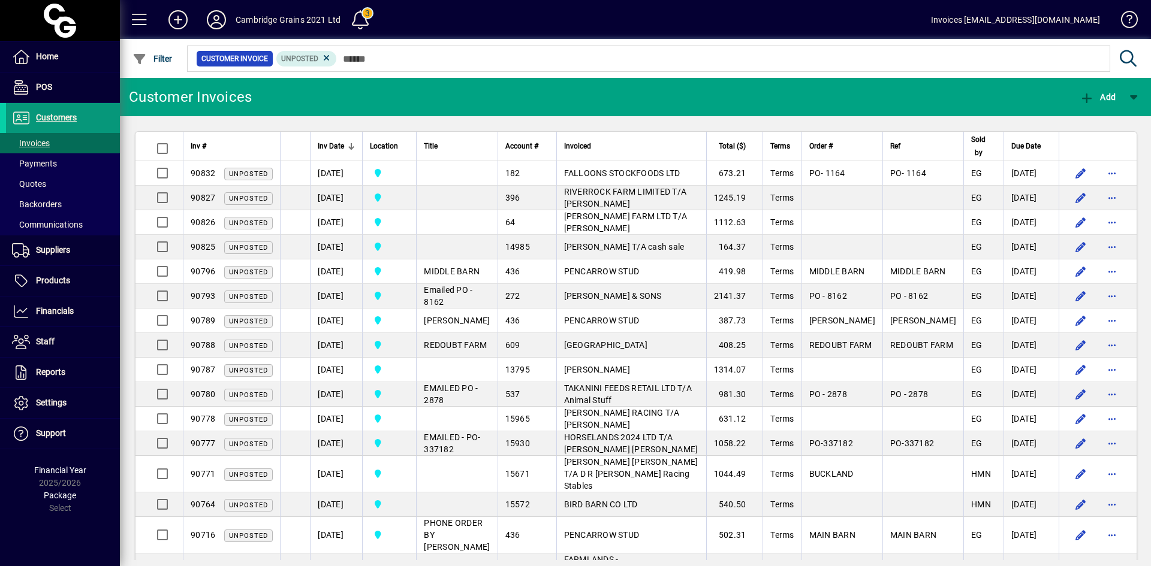
click at [67, 116] on span "Customers" at bounding box center [56, 118] width 41 height 10
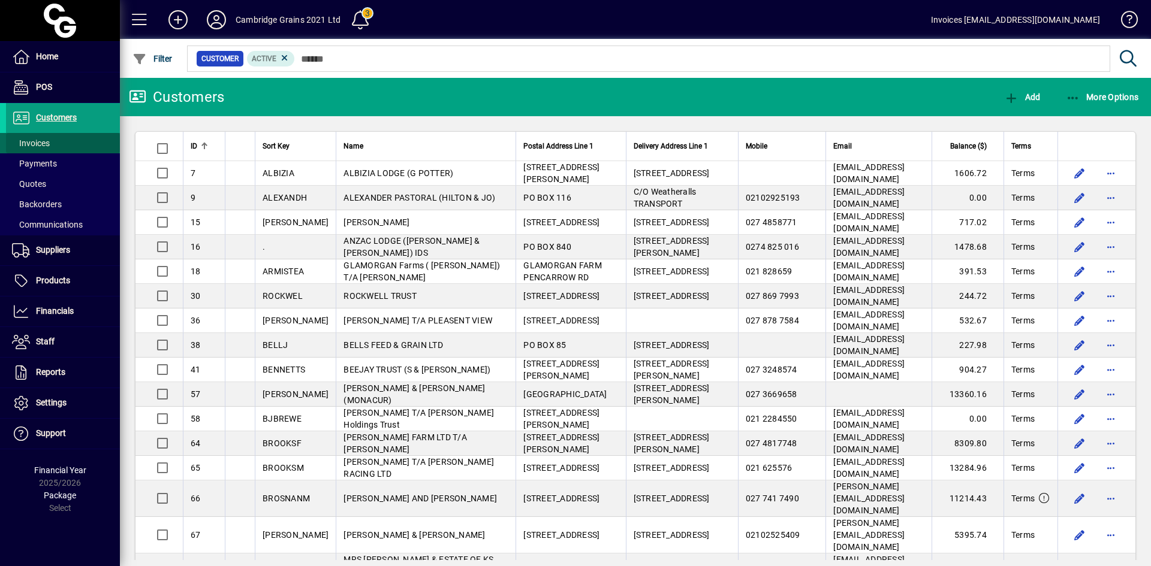
click at [43, 142] on span "Invoices" at bounding box center [31, 143] width 38 height 10
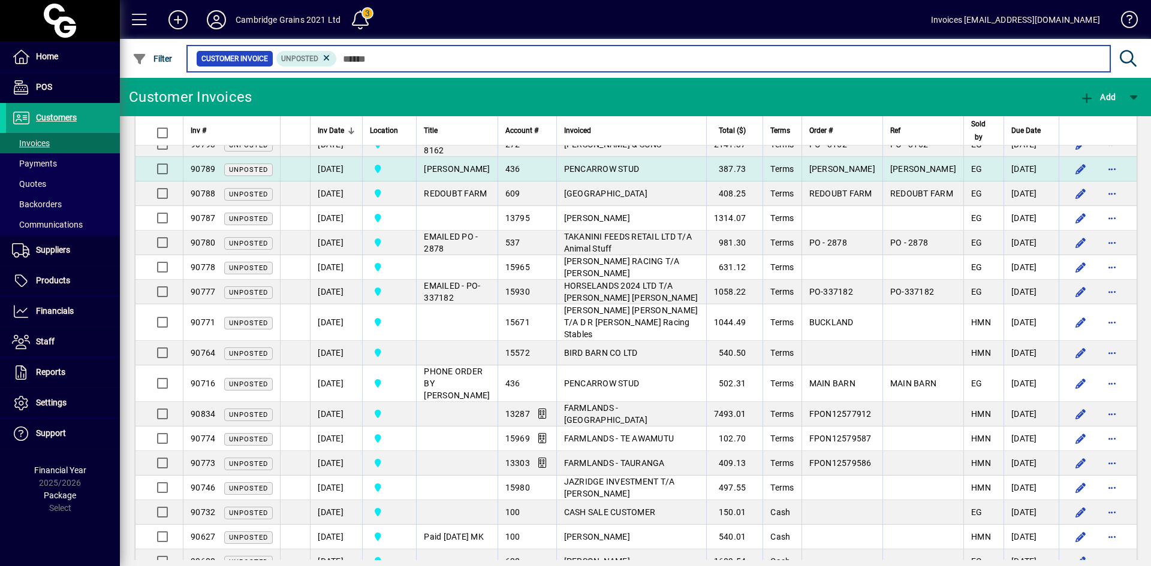
scroll to position [180, 0]
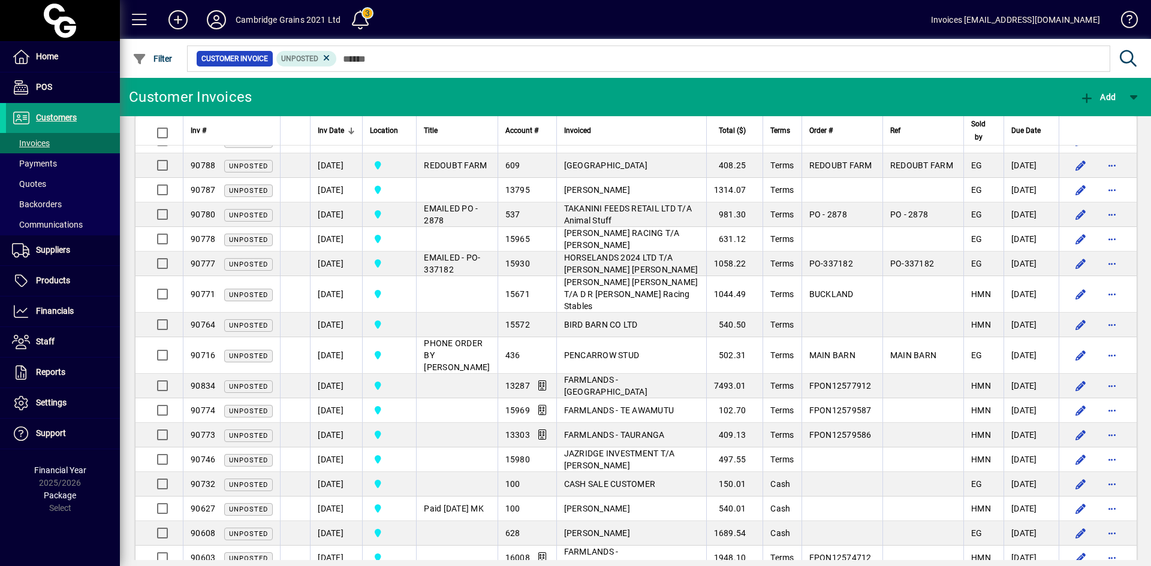
click at [53, 115] on span "Customers" at bounding box center [56, 118] width 41 height 10
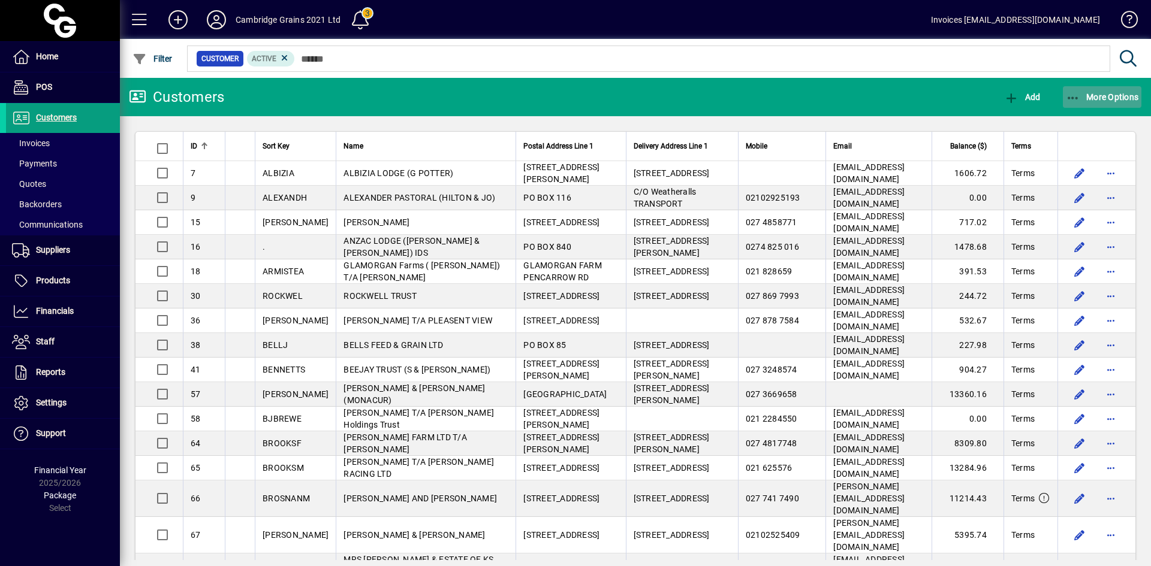
click at [1075, 94] on icon "button" at bounding box center [1073, 98] width 15 height 12
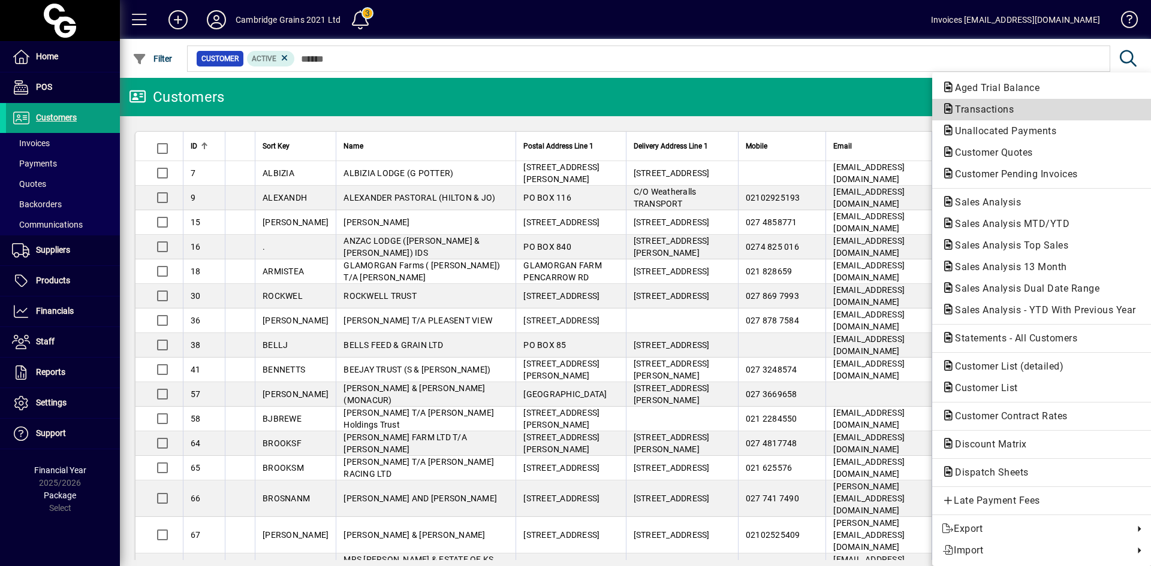
click at [1010, 105] on span "Transactions" at bounding box center [981, 109] width 78 height 11
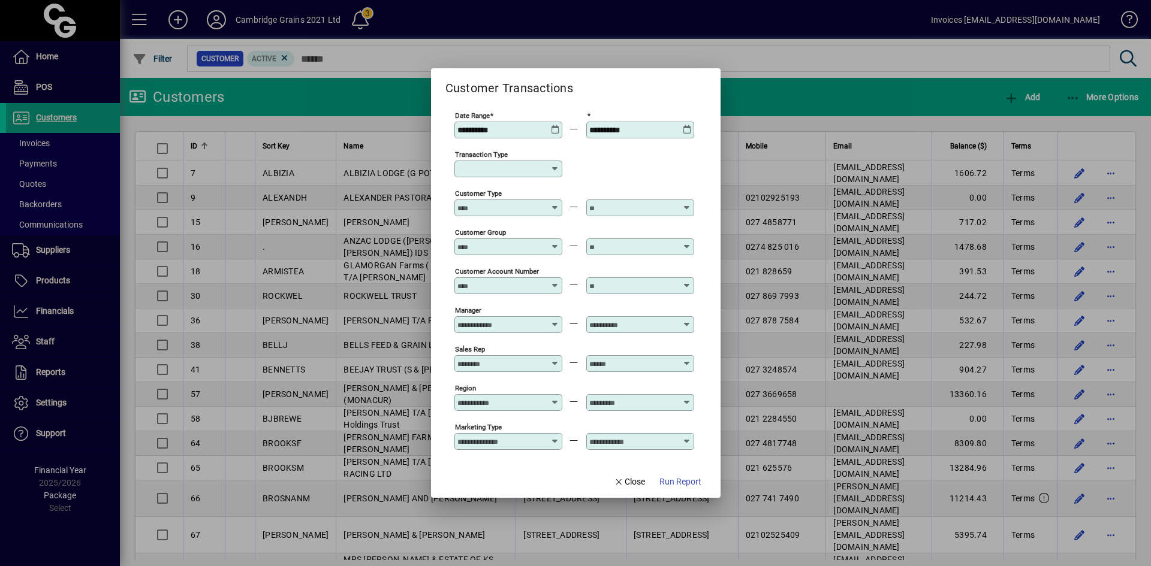
click at [555, 125] on icon at bounding box center [555, 125] width 9 height 0
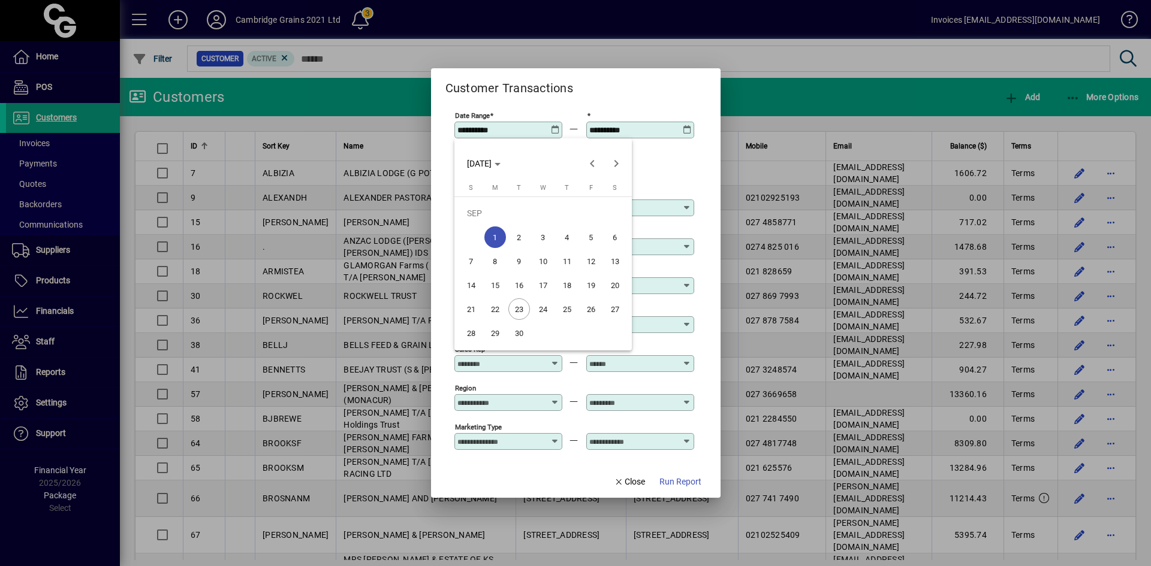
click at [566, 285] on span "18" at bounding box center [567, 286] width 22 height 22
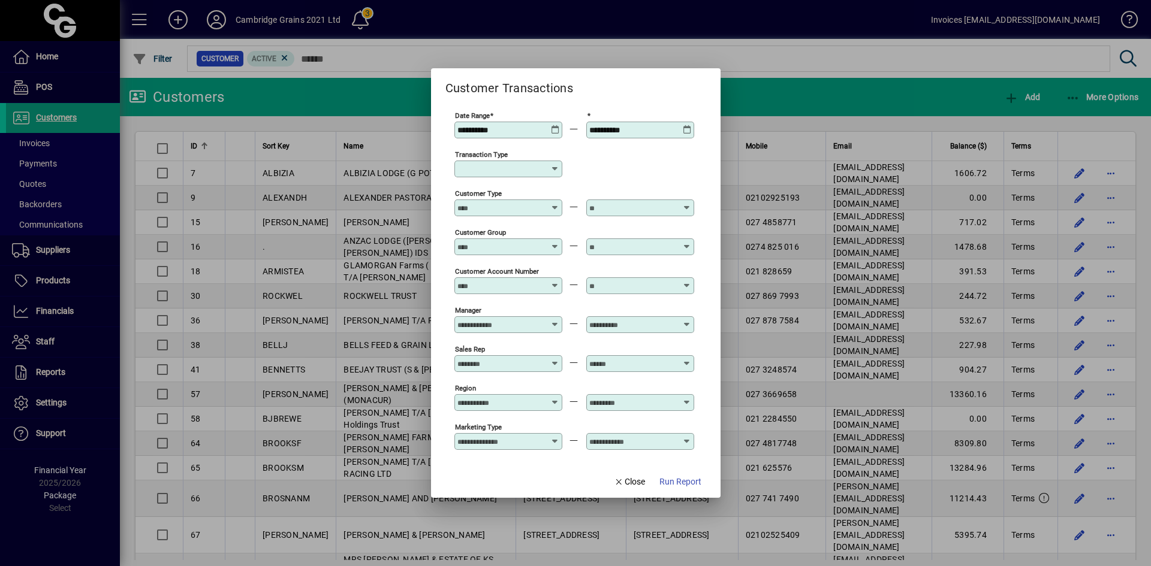
click at [556, 125] on icon at bounding box center [555, 125] width 9 height 0
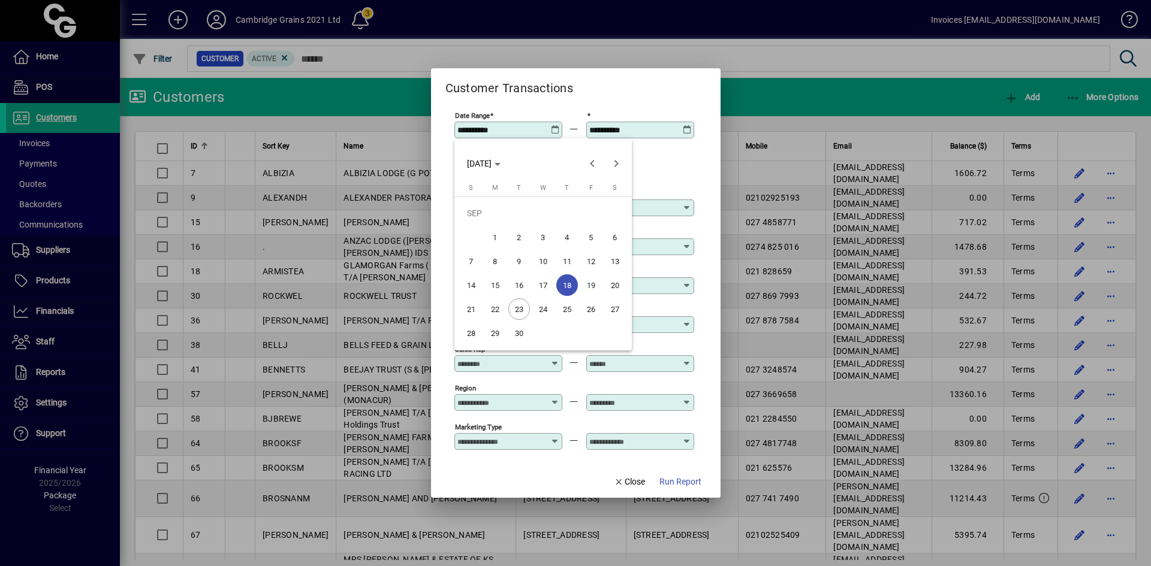
click at [591, 284] on span "19" at bounding box center [591, 286] width 22 height 22
type input "**********"
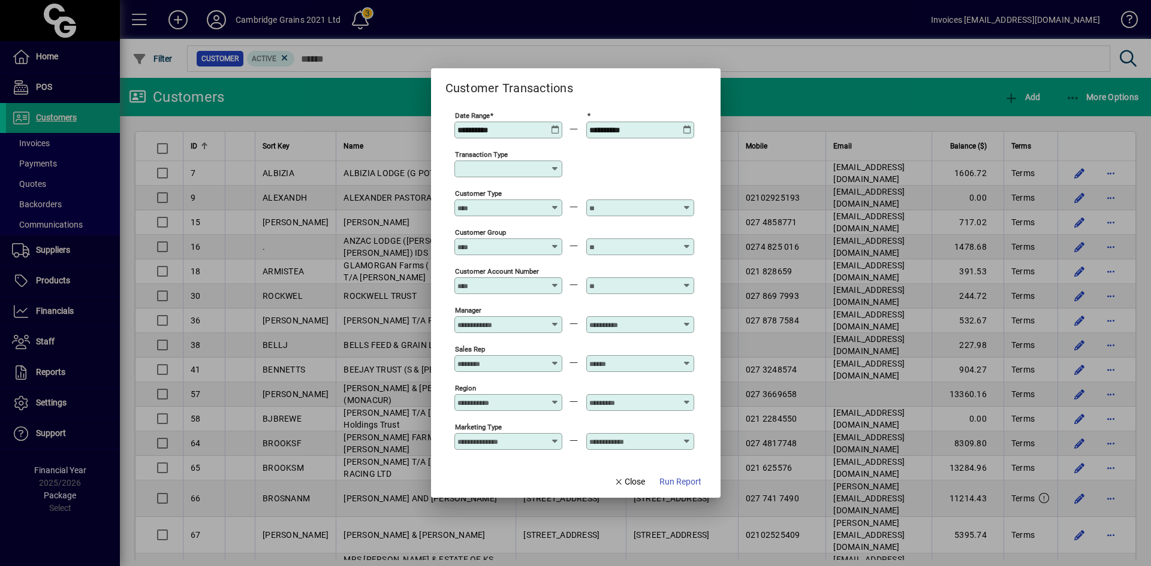
click at [687, 125] on icon at bounding box center [687, 125] width 9 height 0
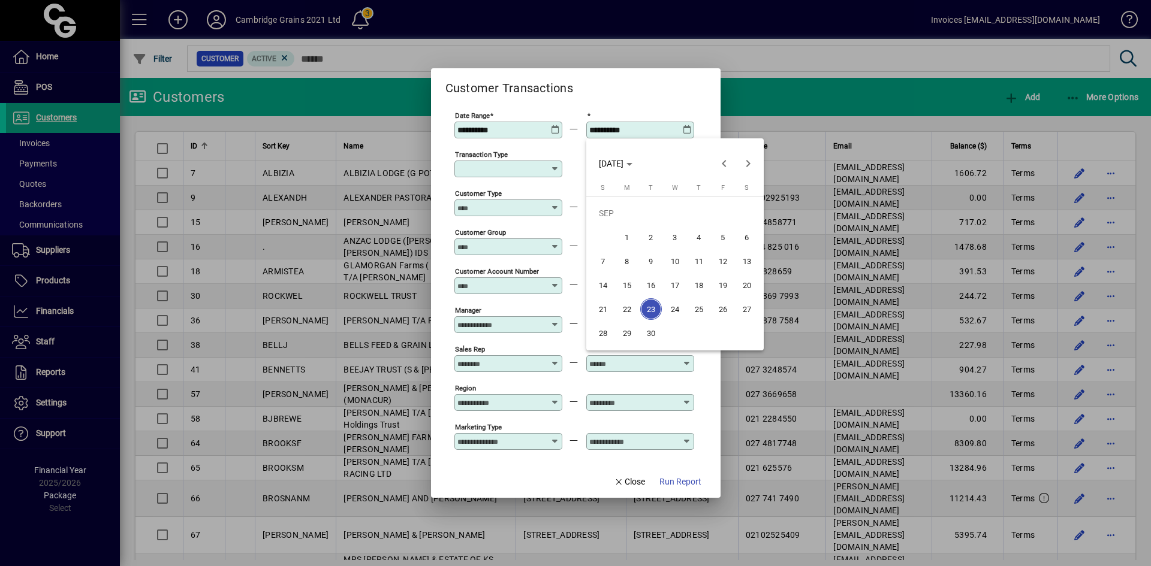
click at [626, 302] on span "22" at bounding box center [627, 309] width 22 height 22
type input "**********"
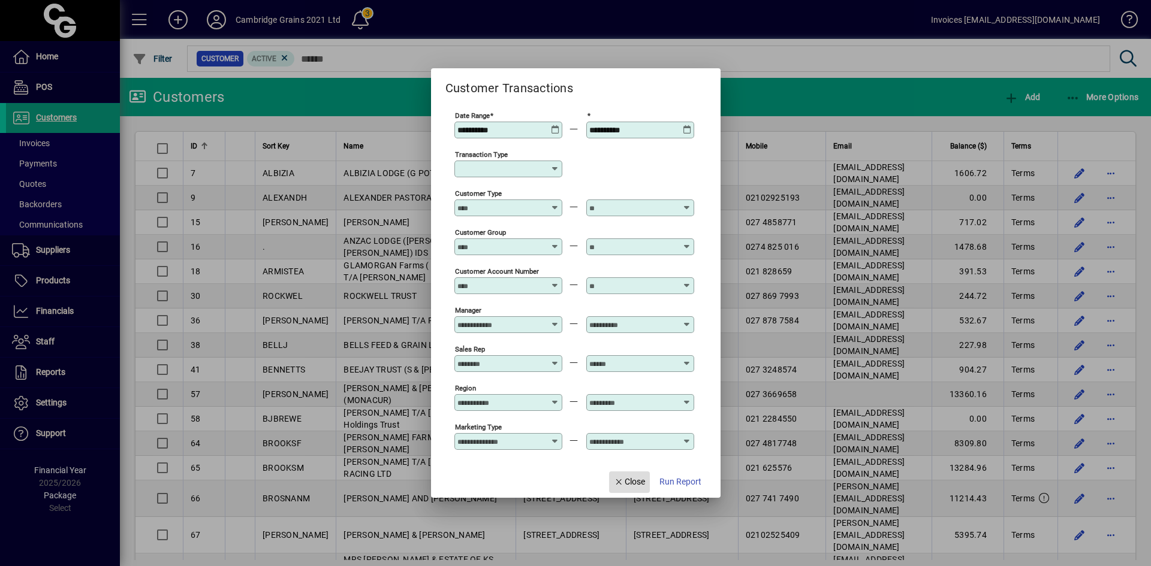
click at [629, 486] on span "Close" at bounding box center [629, 482] width 31 height 13
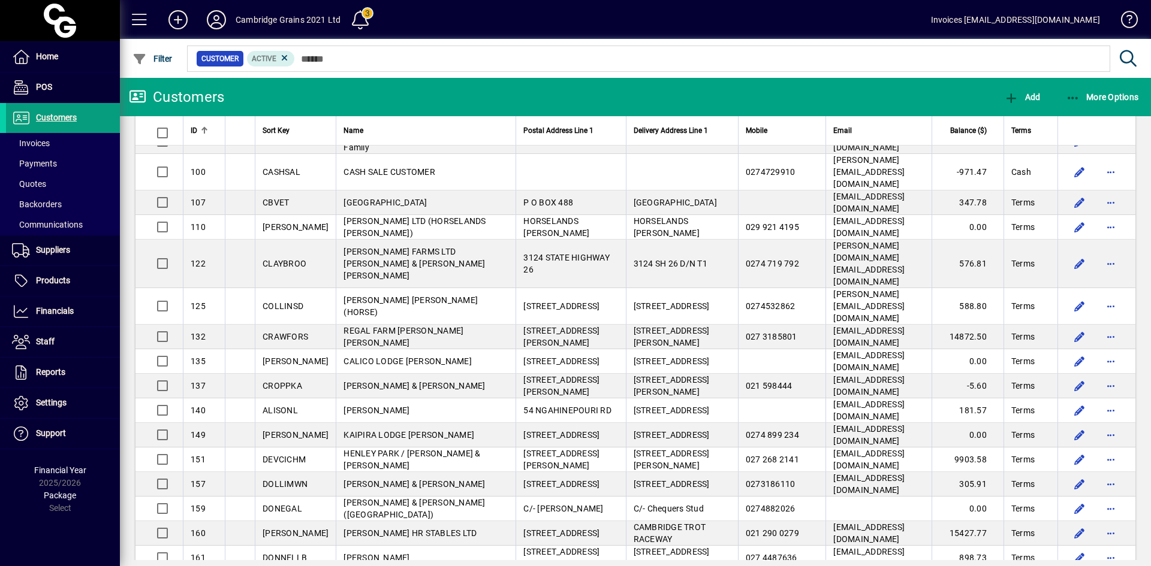
scroll to position [779, 0]
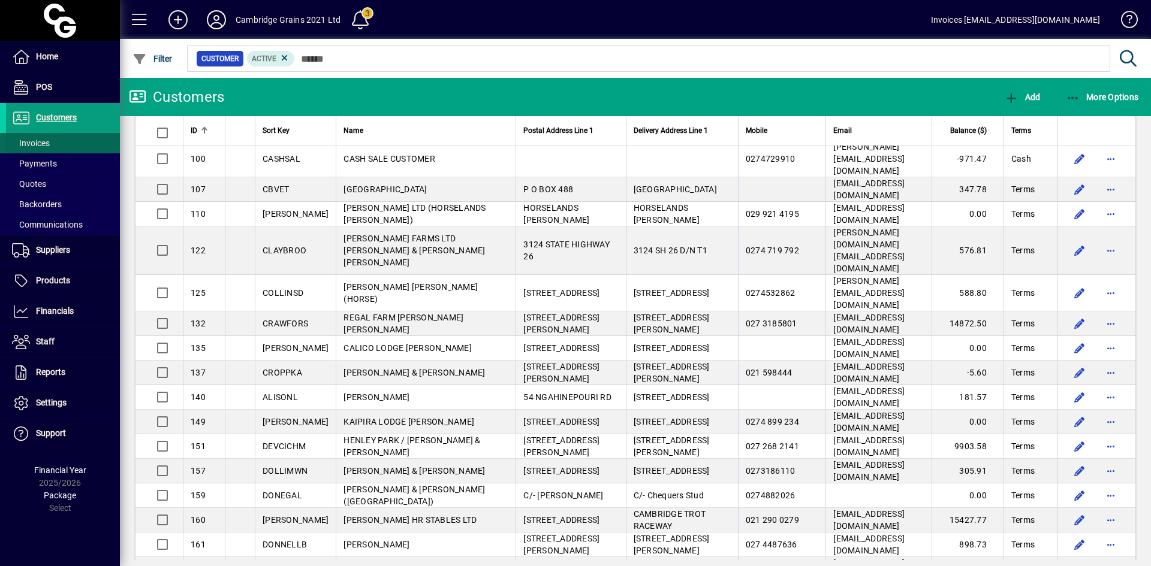
click at [38, 147] on span "Invoices" at bounding box center [31, 143] width 38 height 10
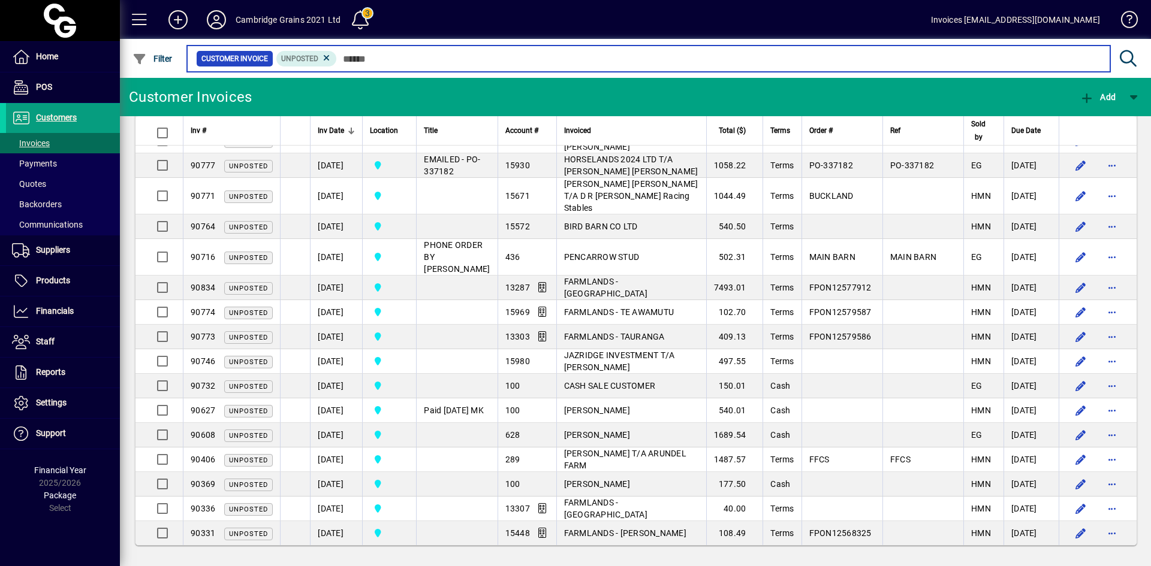
scroll to position [279, 0]
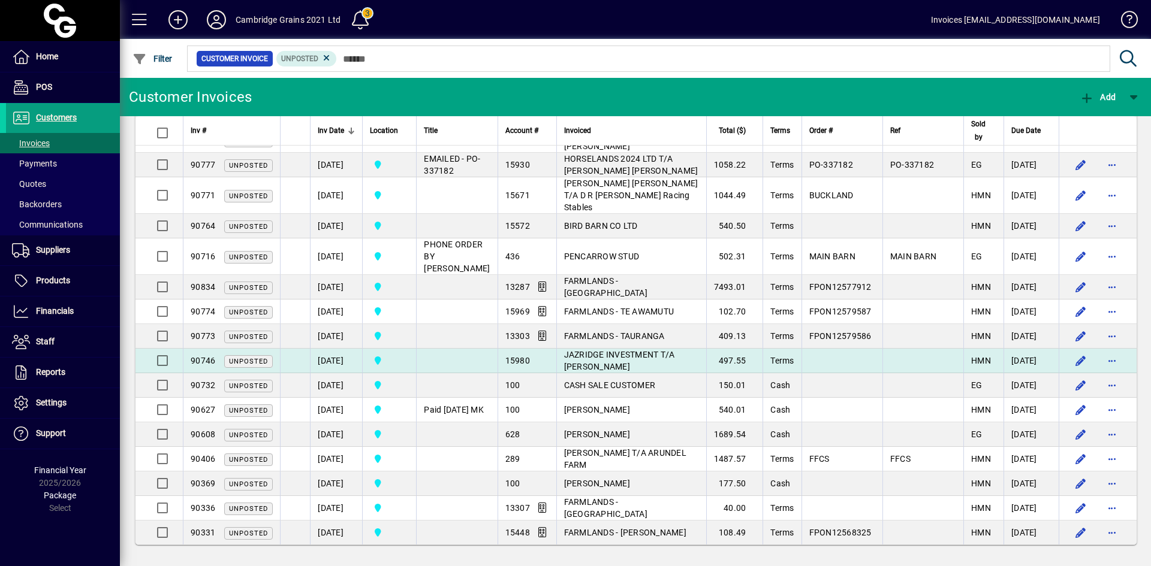
click at [574, 350] on span "JAZRIDGE INVESTMENT T/A [PERSON_NAME]" at bounding box center [619, 361] width 111 height 22
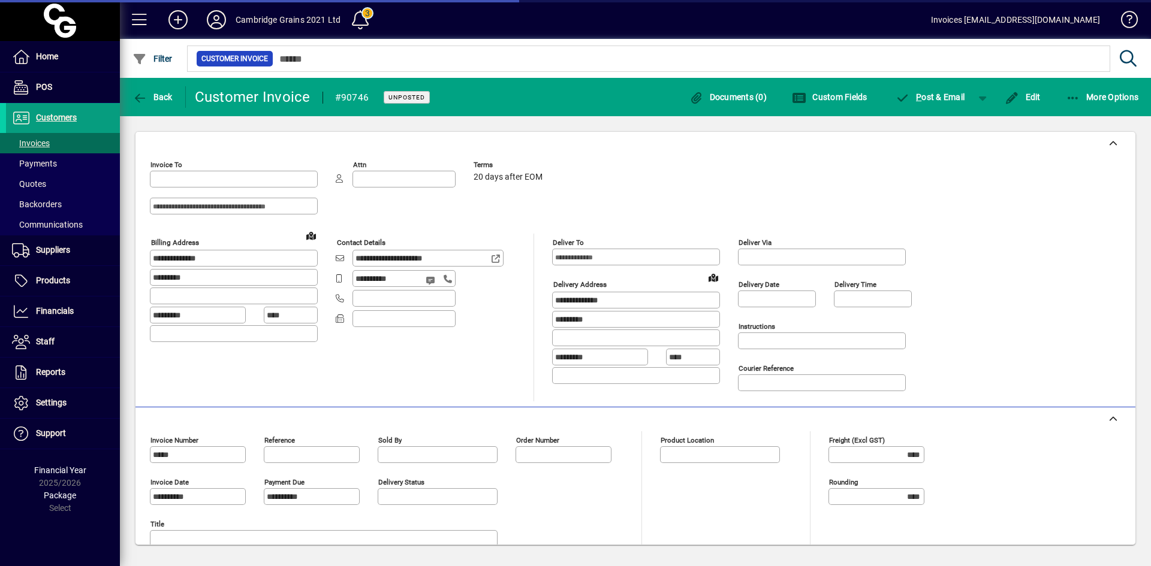
type input "**********"
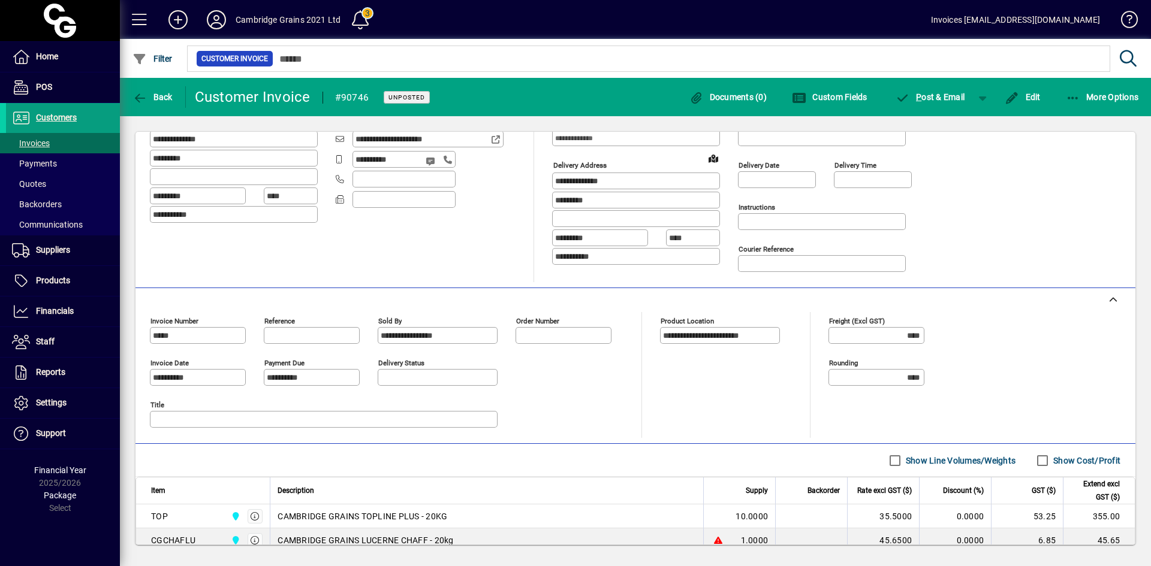
scroll to position [240, 0]
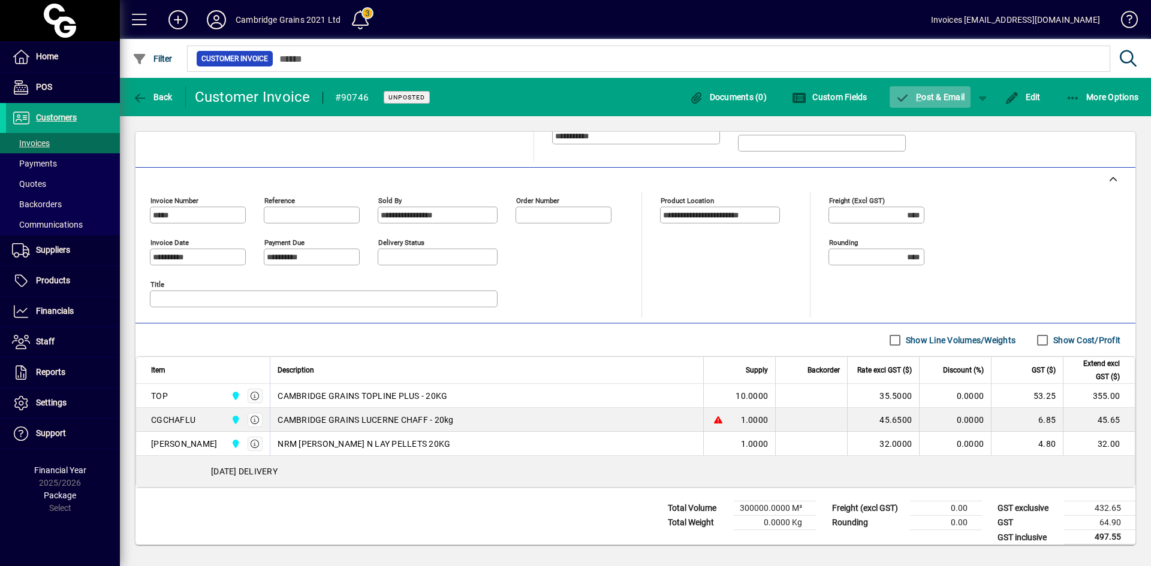
click at [927, 95] on span "P ost & Email" at bounding box center [930, 97] width 70 height 10
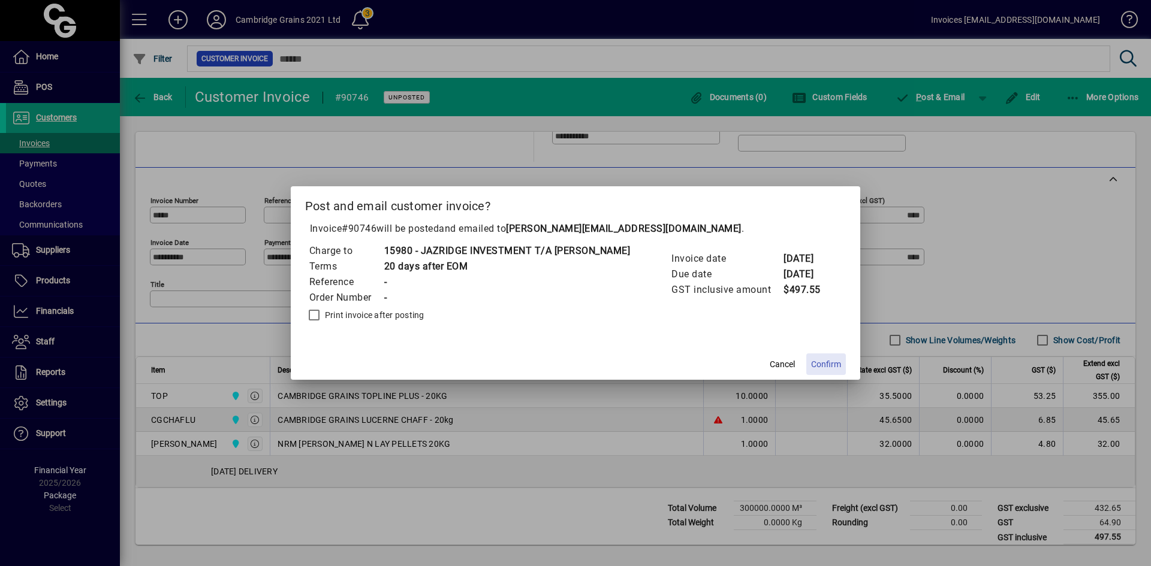
click at [837, 360] on span "Confirm" at bounding box center [826, 364] width 30 height 13
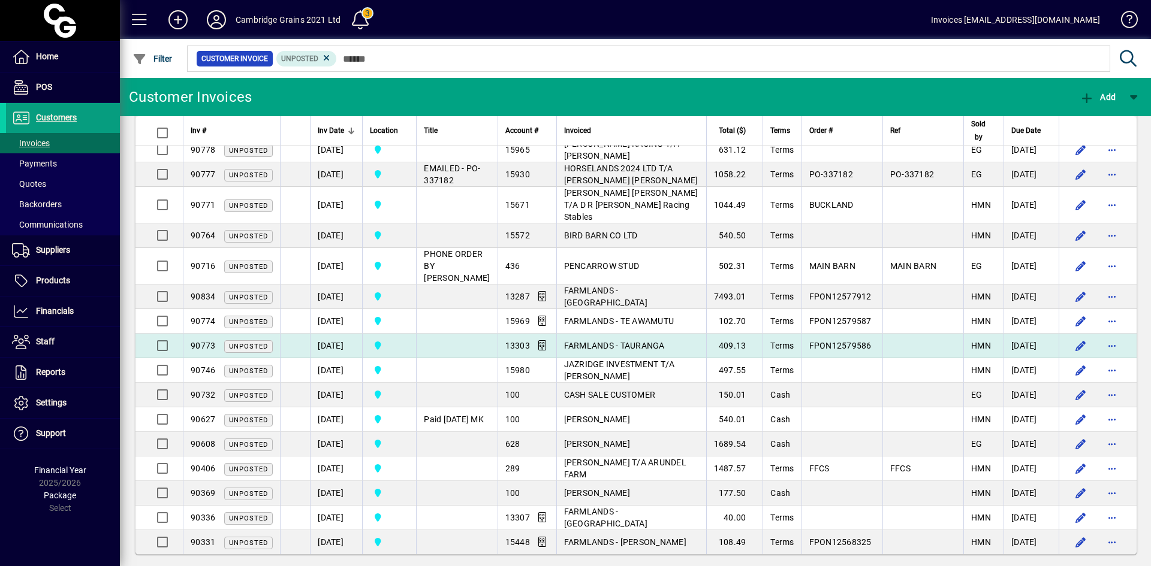
scroll to position [279, 0]
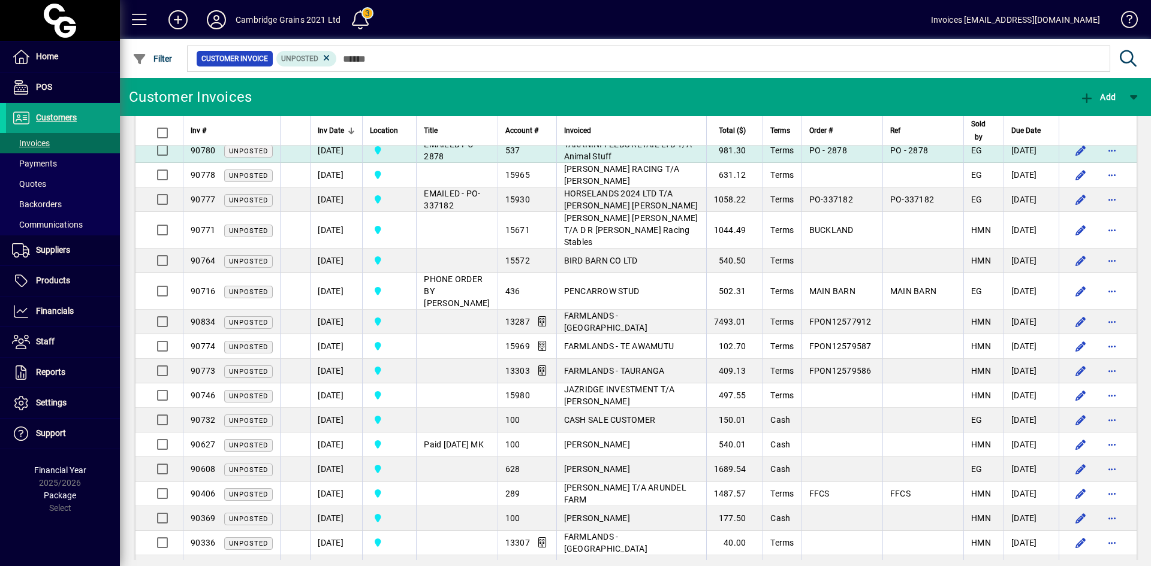
scroll to position [279, 0]
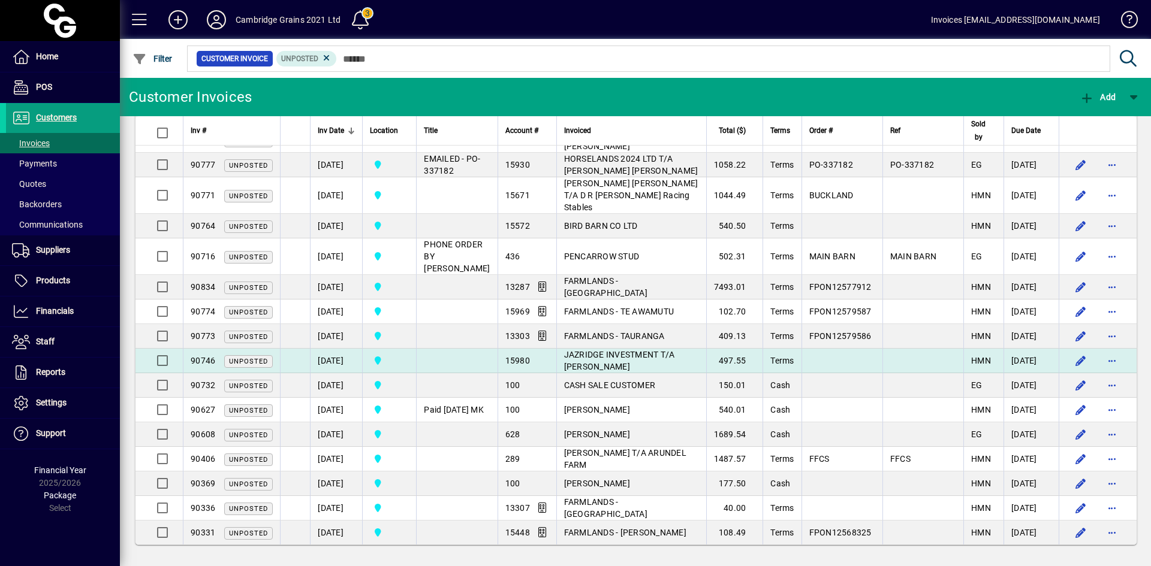
click at [584, 349] on td "JAZRIDGE INVESTMENT T/A [PERSON_NAME]" at bounding box center [631, 361] width 150 height 25
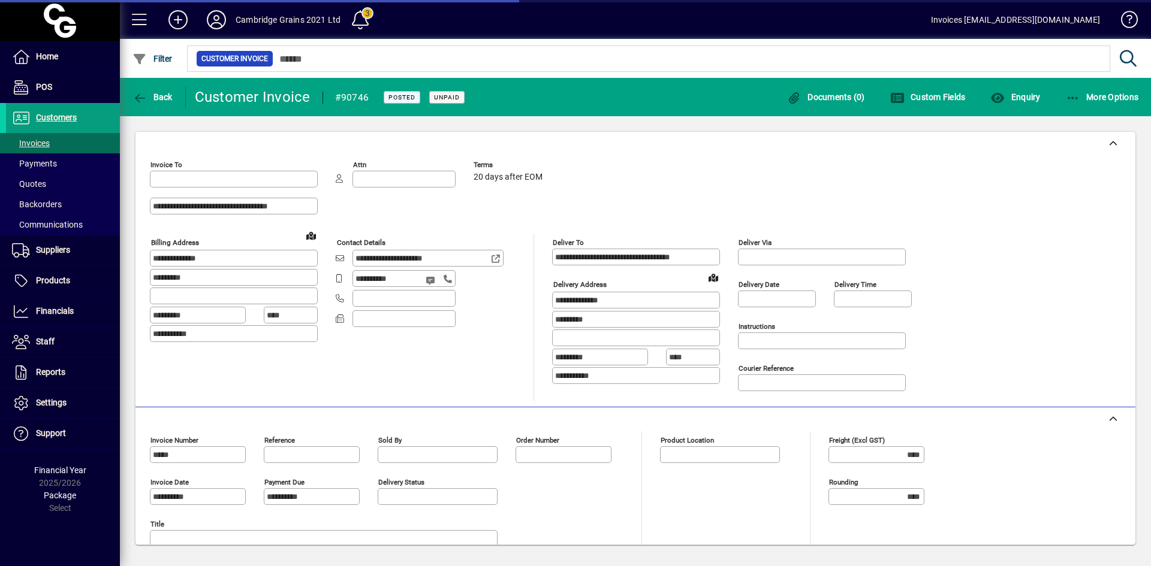
type input "**********"
